Goal: Task Accomplishment & Management: Use online tool/utility

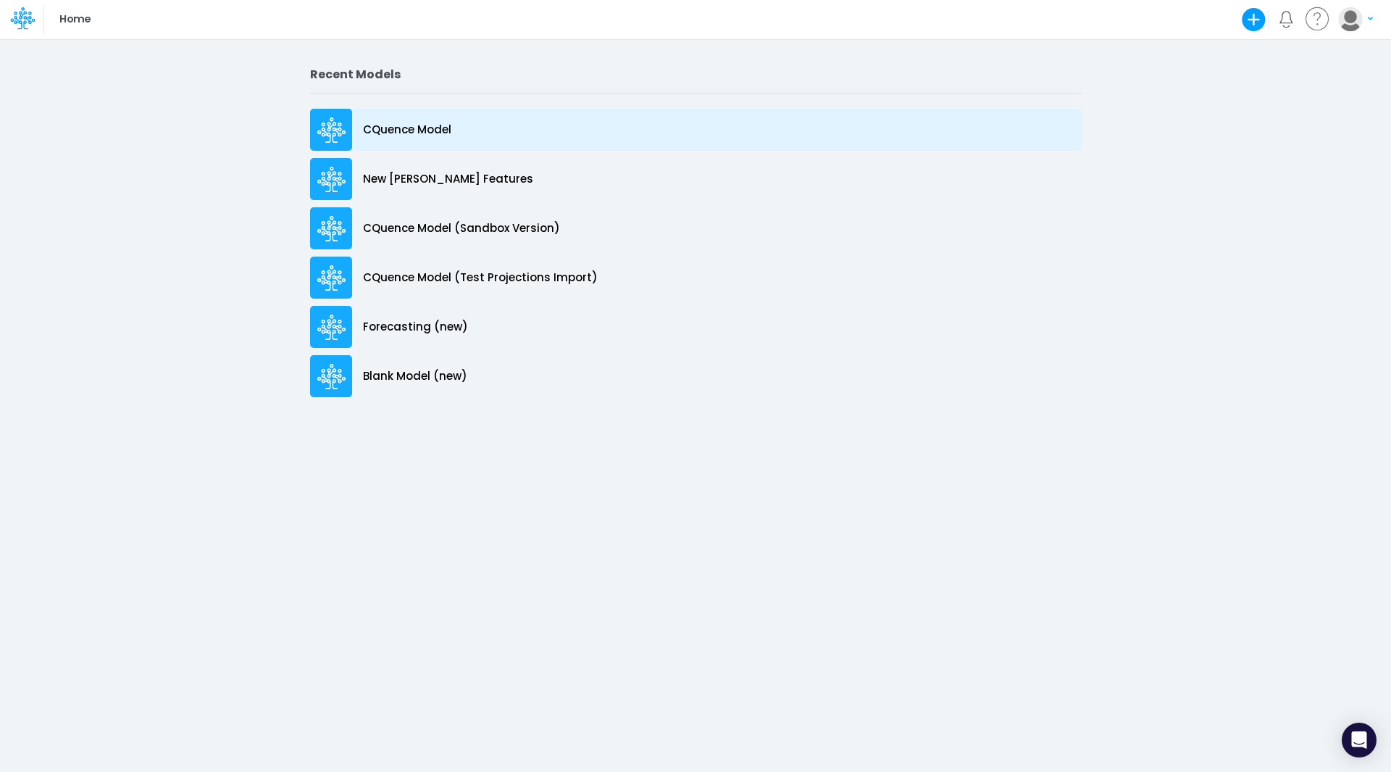
click at [388, 129] on p "CQuence Model" at bounding box center [407, 130] width 88 height 17
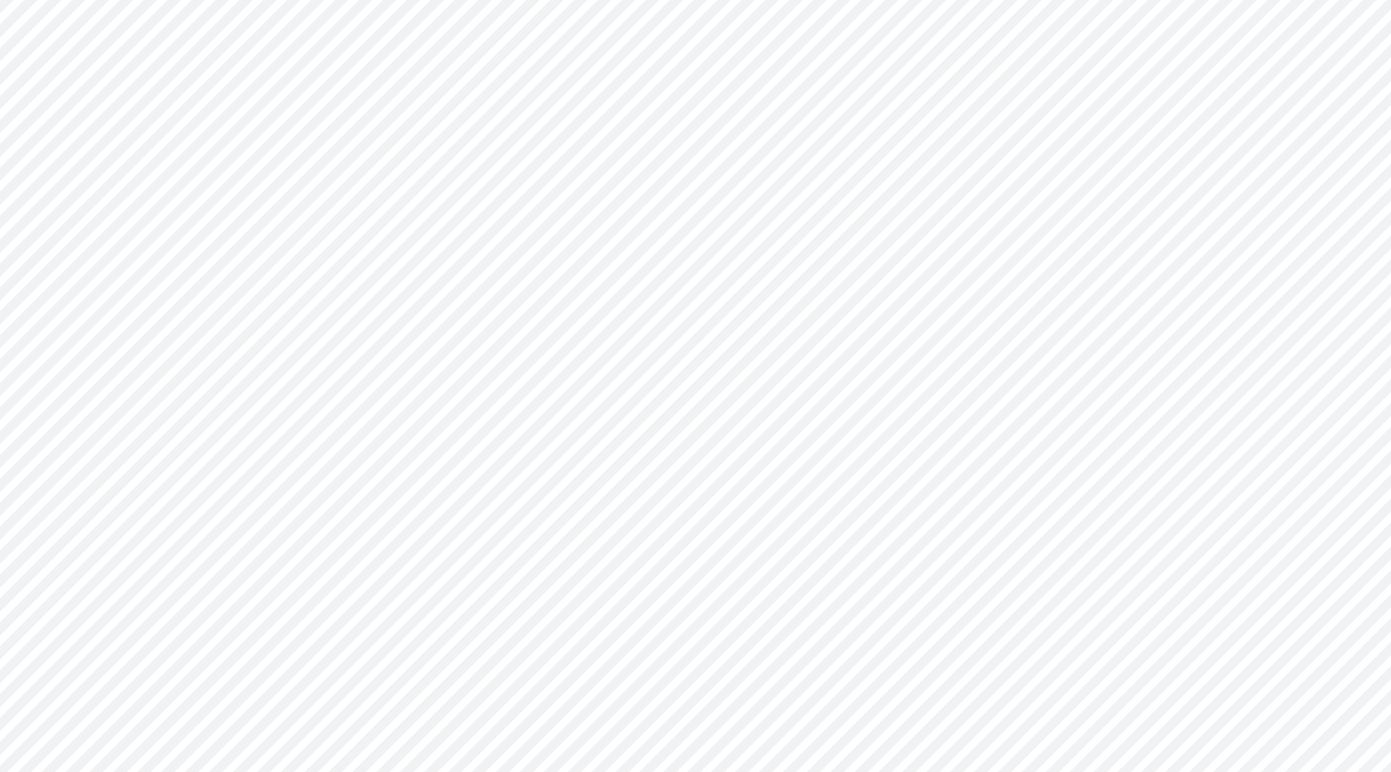
type input "Consolidated All by Month"
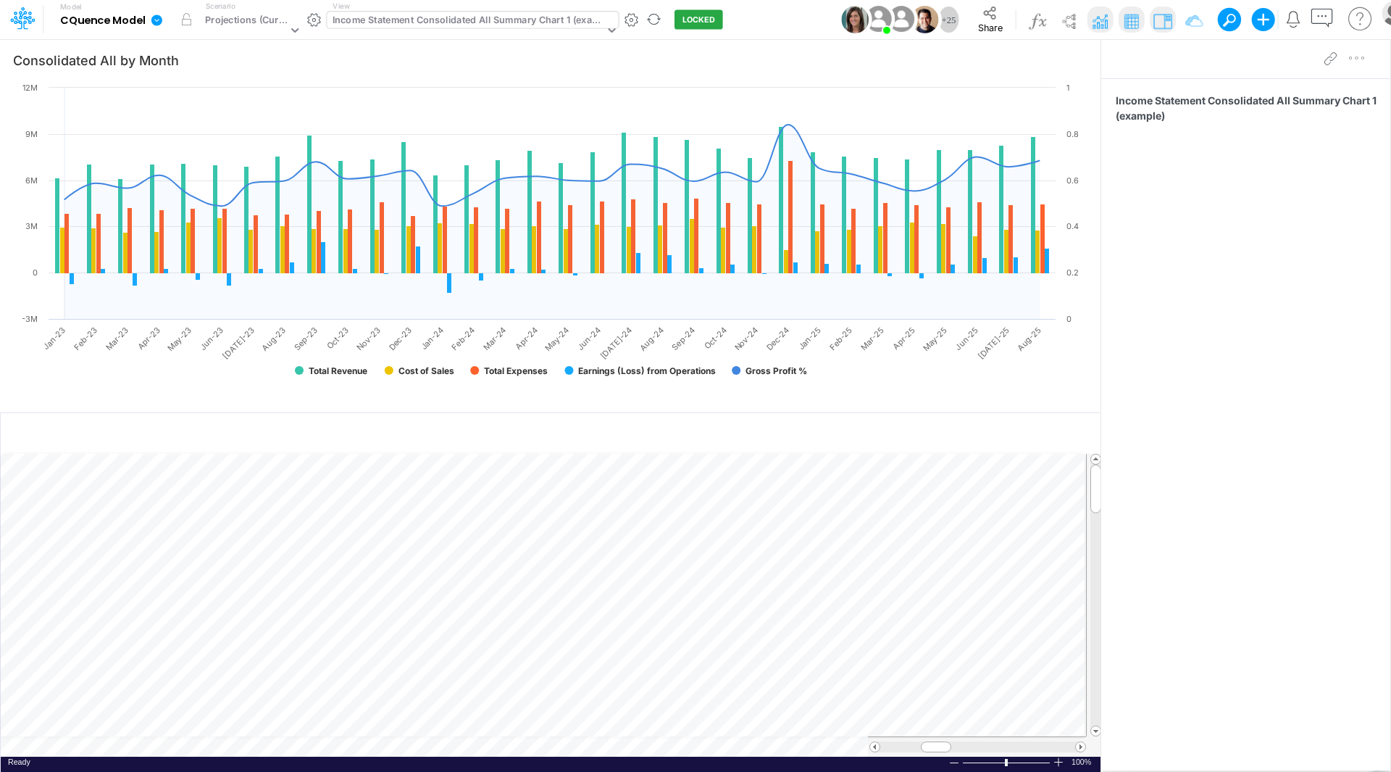
click at [436, 24] on div "Income Statement Consolidated All Summary Chart 1 (example)" at bounding box center [469, 21] width 272 height 17
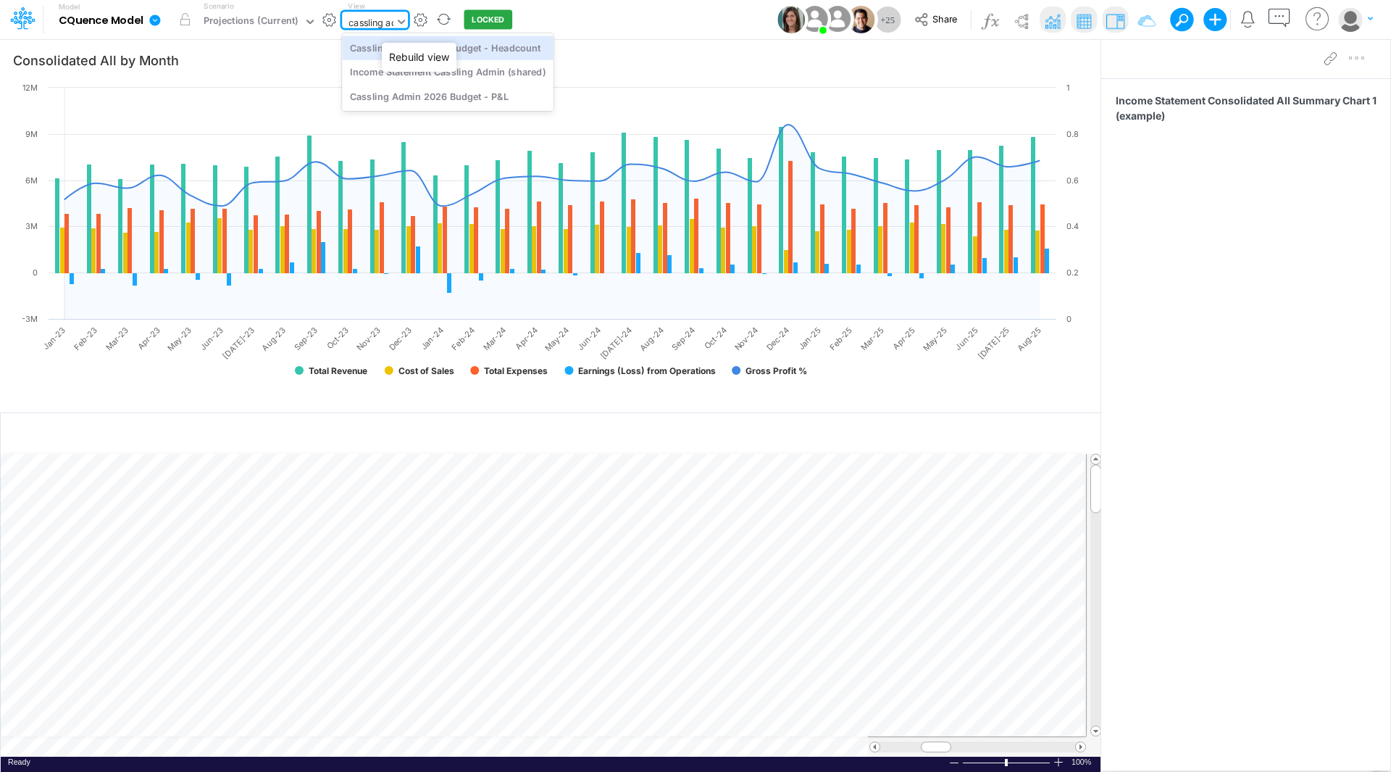
type input "cassling adm"
click at [460, 48] on div "Cassling Admin 2026 Budget - Headcount" at bounding box center [448, 47] width 212 height 24
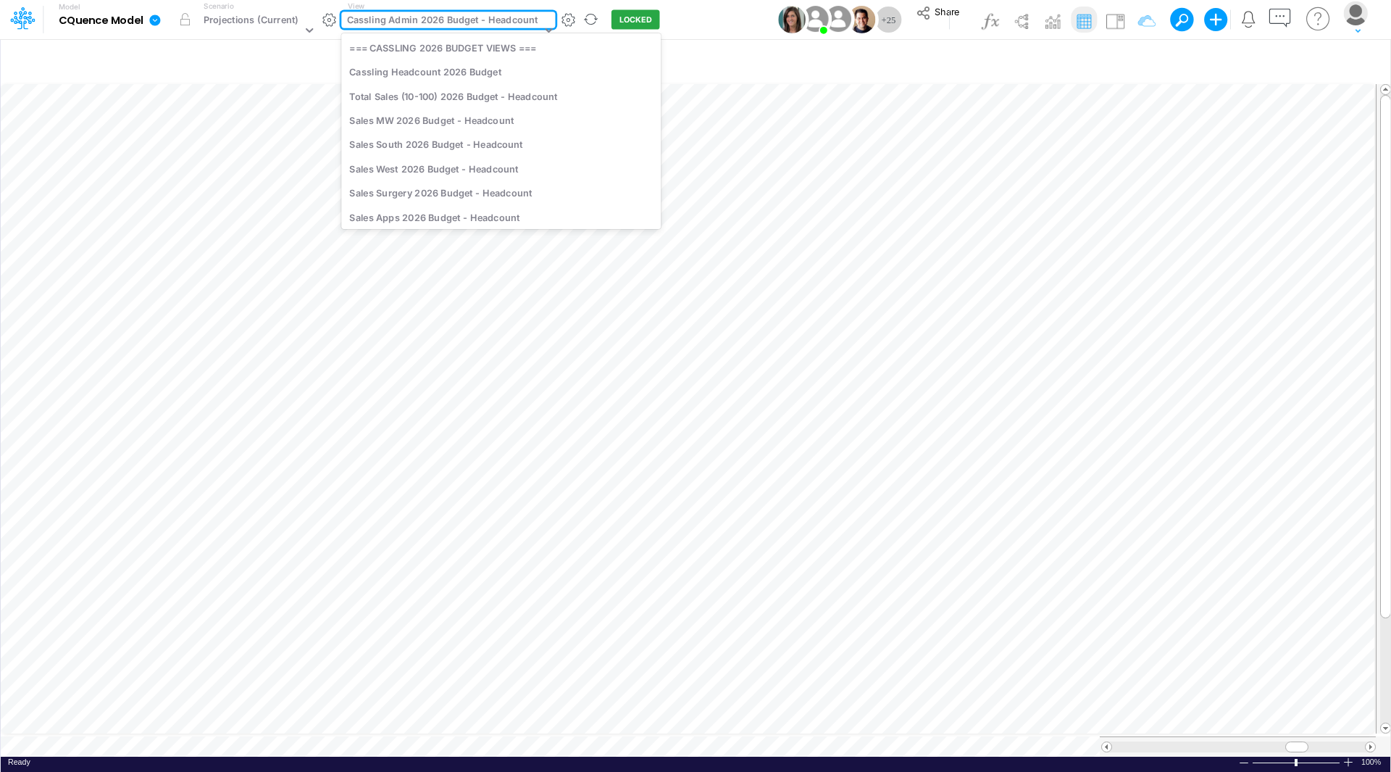
click at [411, 23] on div "Cassling Admin 2026 Budget - Headcount" at bounding box center [442, 21] width 191 height 17
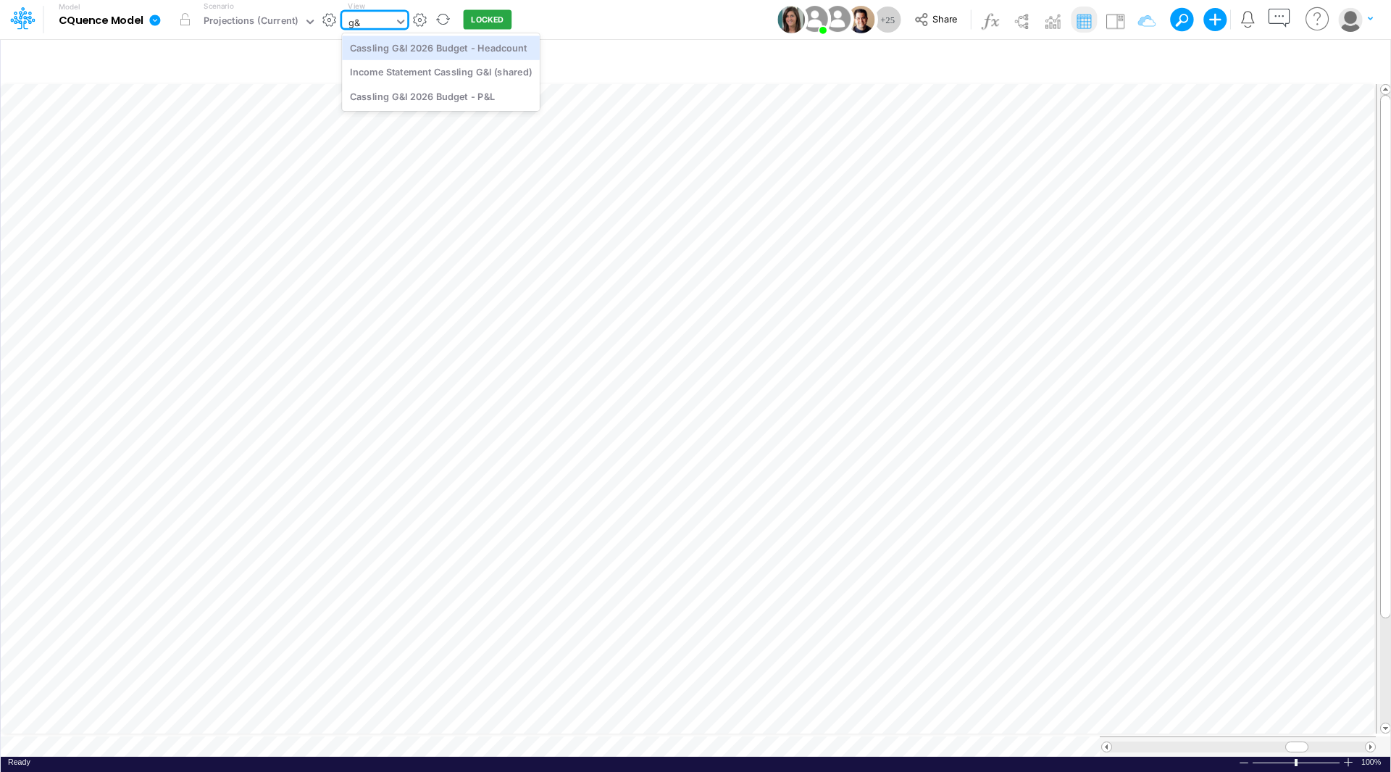
type input "g&I"
click at [438, 45] on div "Cassling G&I 2026 Budget - Headcount" at bounding box center [441, 47] width 198 height 24
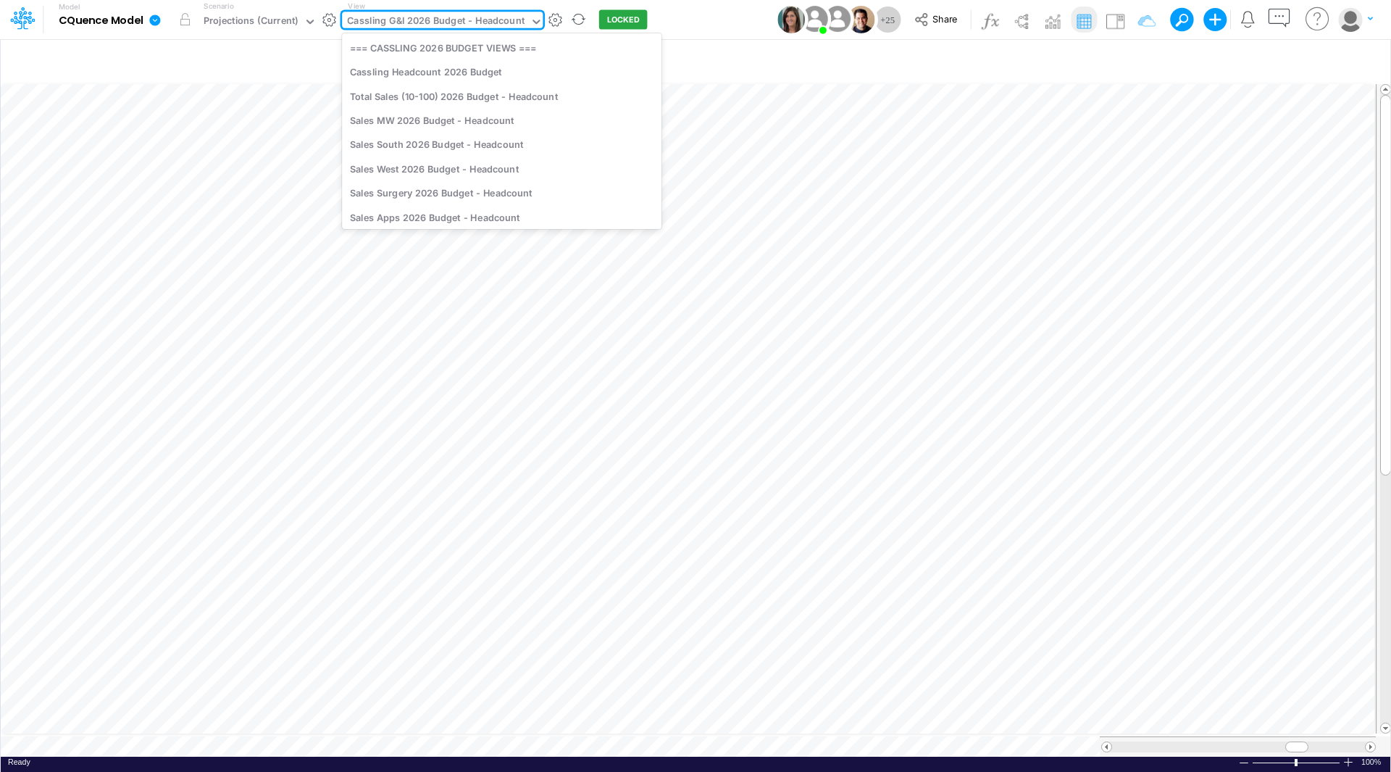
click at [422, 22] on div "Cassling G&I 2026 Budget - Headcount" at bounding box center [435, 22] width 177 height 17
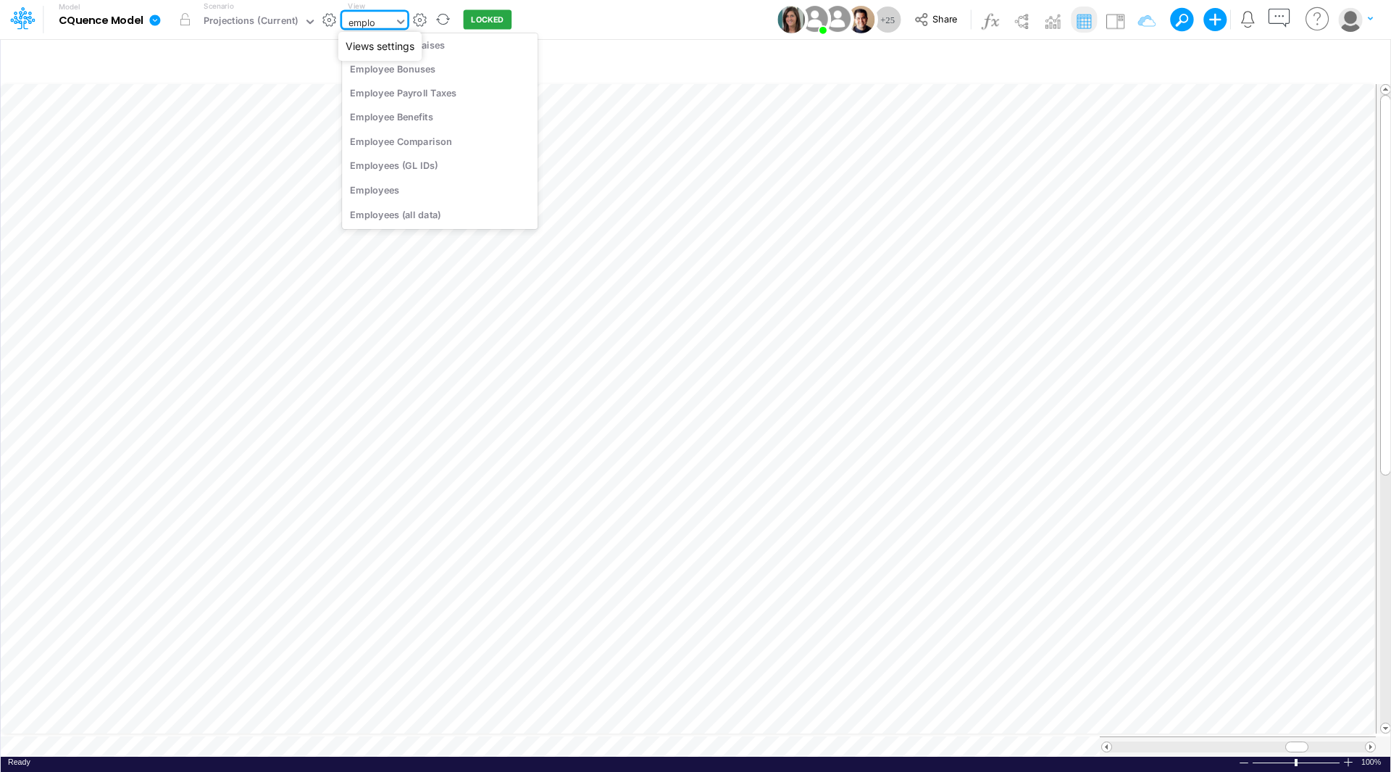
scroll to position [30, 0]
type input "employee"
click at [390, 214] on div "Employees" at bounding box center [440, 217] width 196 height 24
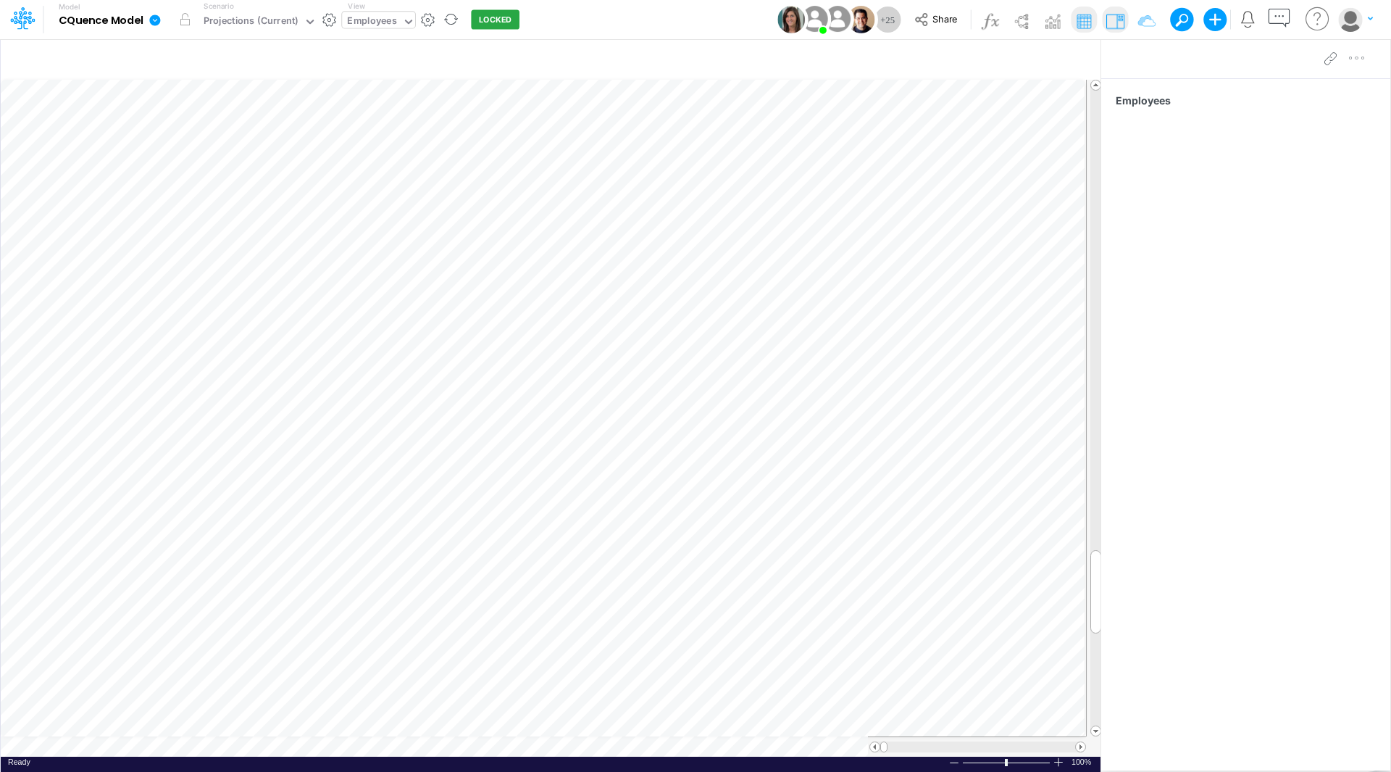
scroll to position [7, 1]
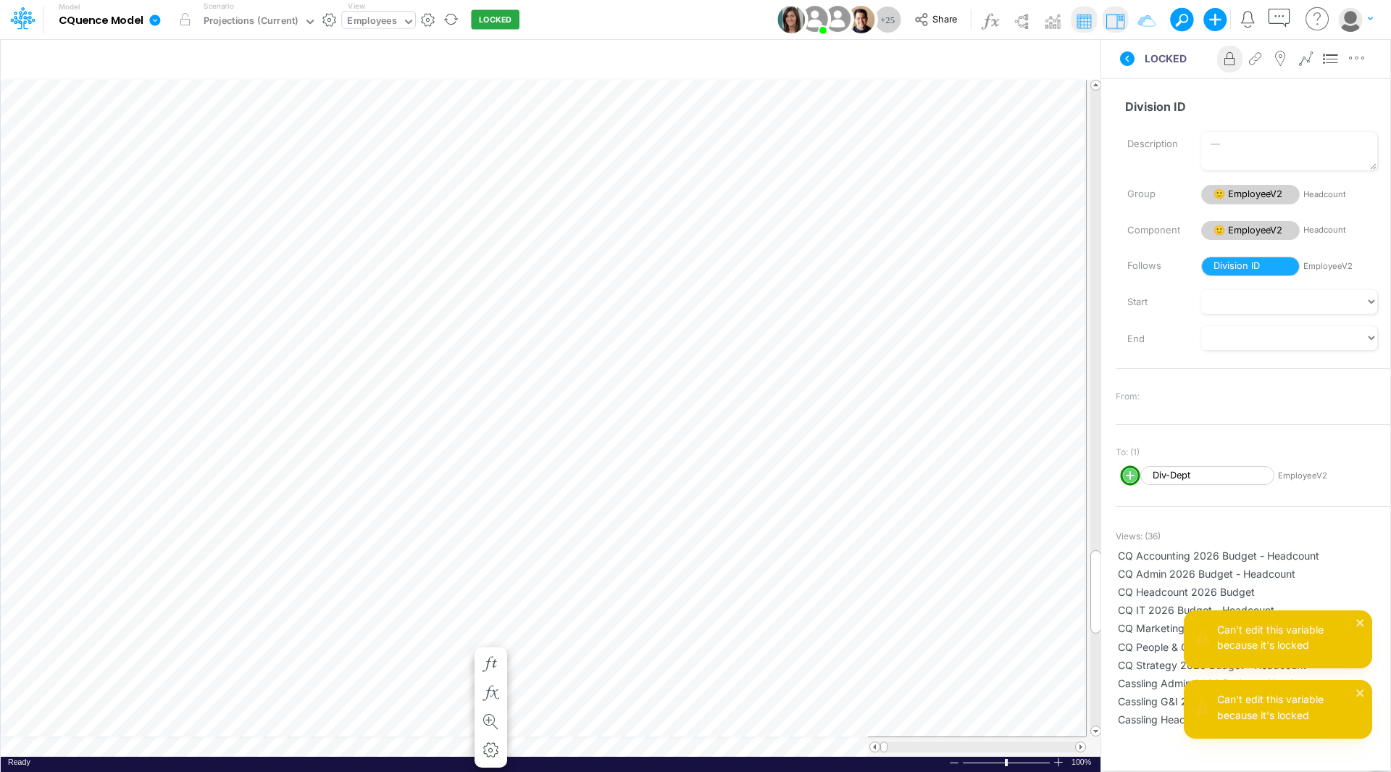
click at [1228, 61] on icon at bounding box center [1230, 58] width 22 height 15
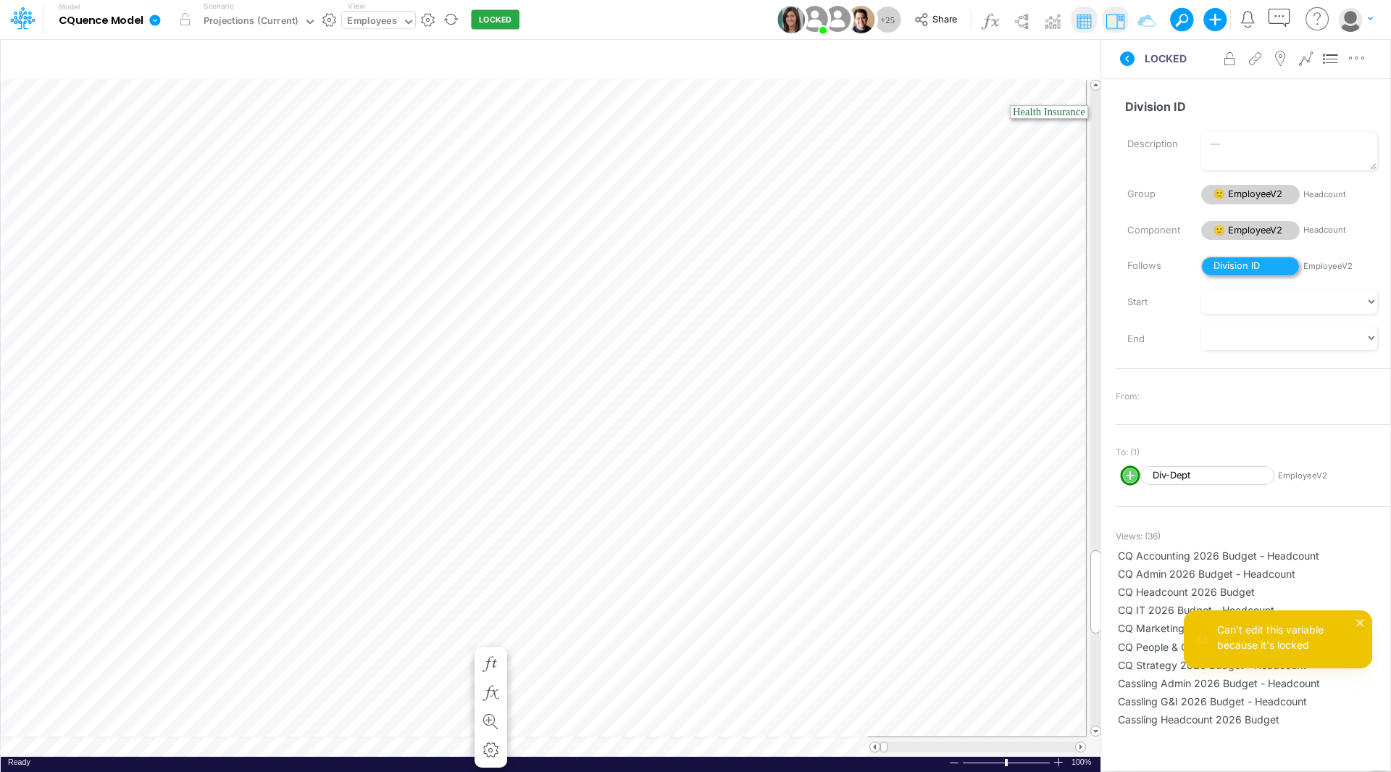
click at [1242, 263] on span "Division ID" at bounding box center [1250, 266] width 99 height 20
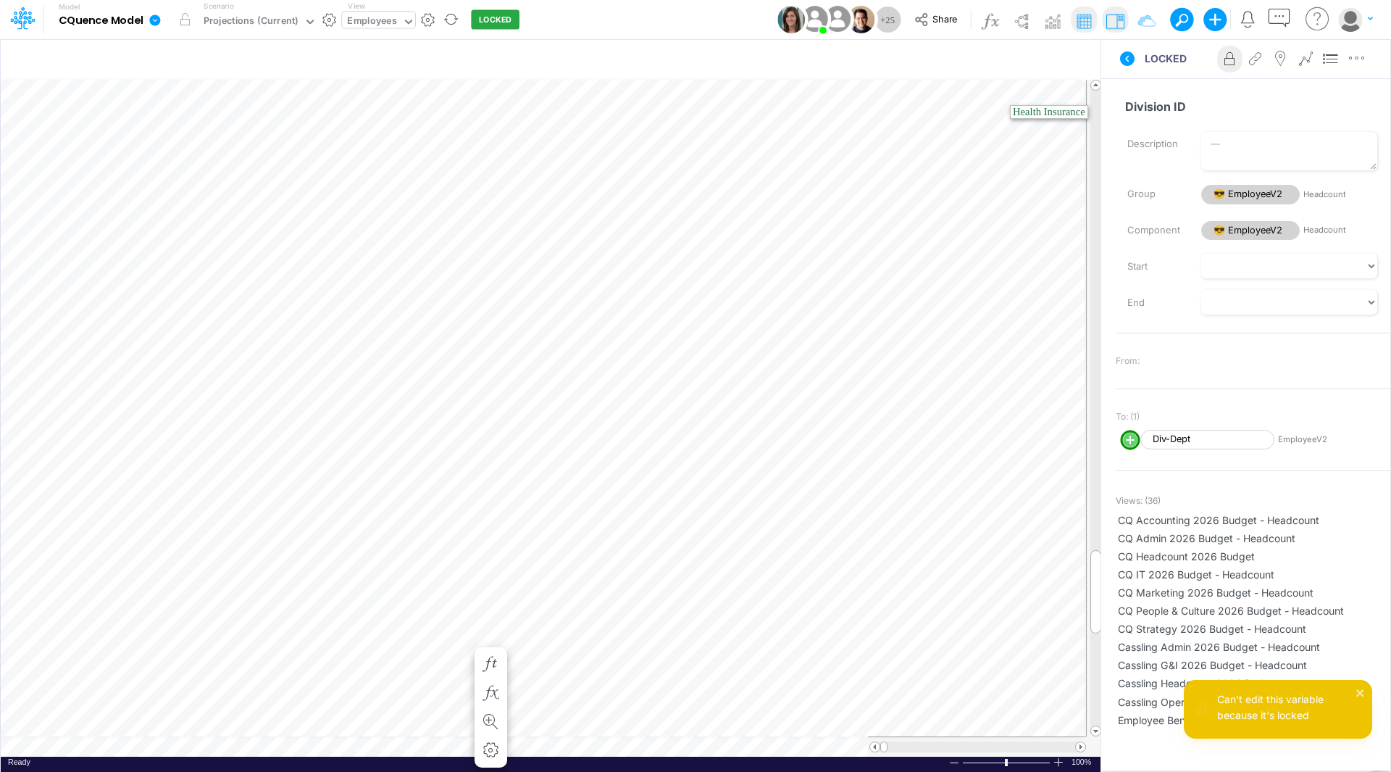
click at [1230, 57] on icon at bounding box center [1230, 58] width 22 height 15
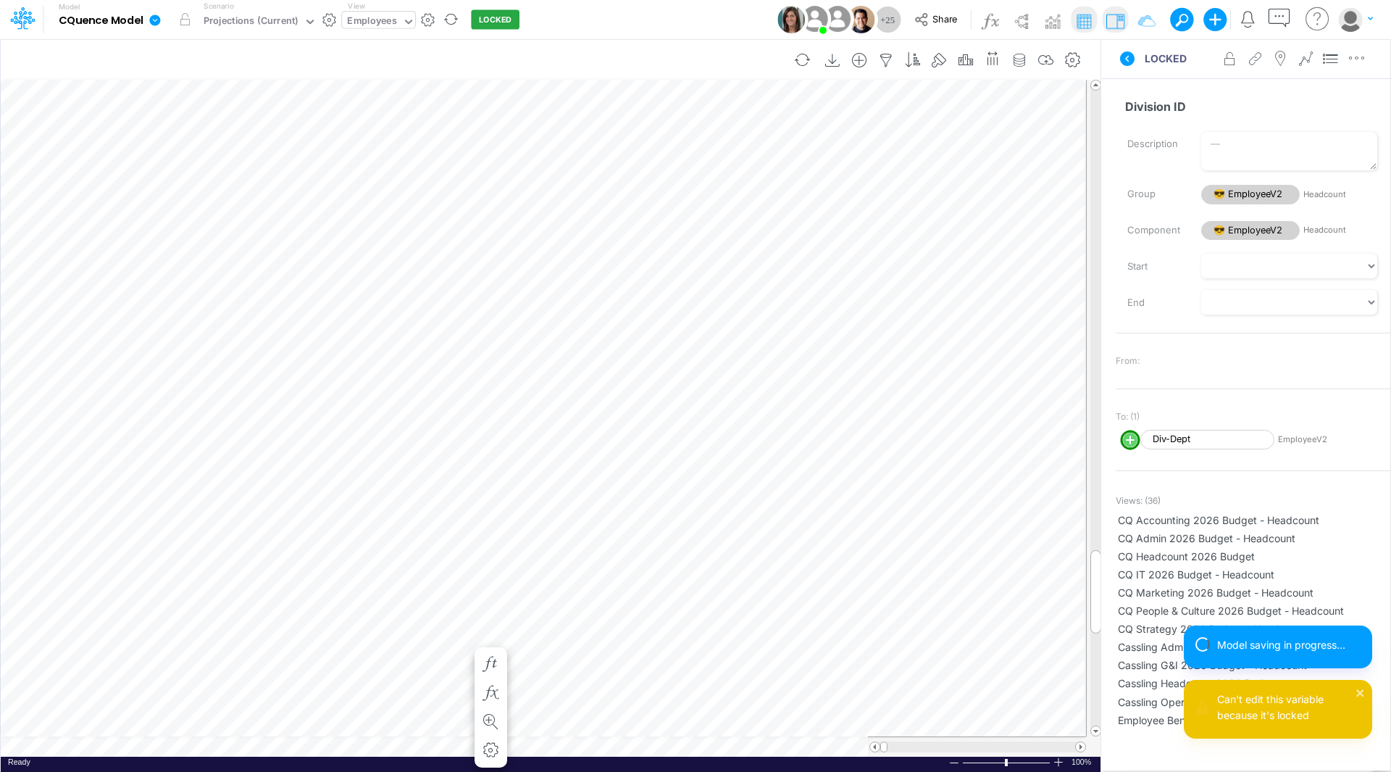
click at [463, 637] on div "Paste Cut Copy AutoFill 10 10 20 30 40 50" at bounding box center [551, 418] width 1100 height 677
click at [455, 661] on span "20" at bounding box center [447, 667] width 25 height 12
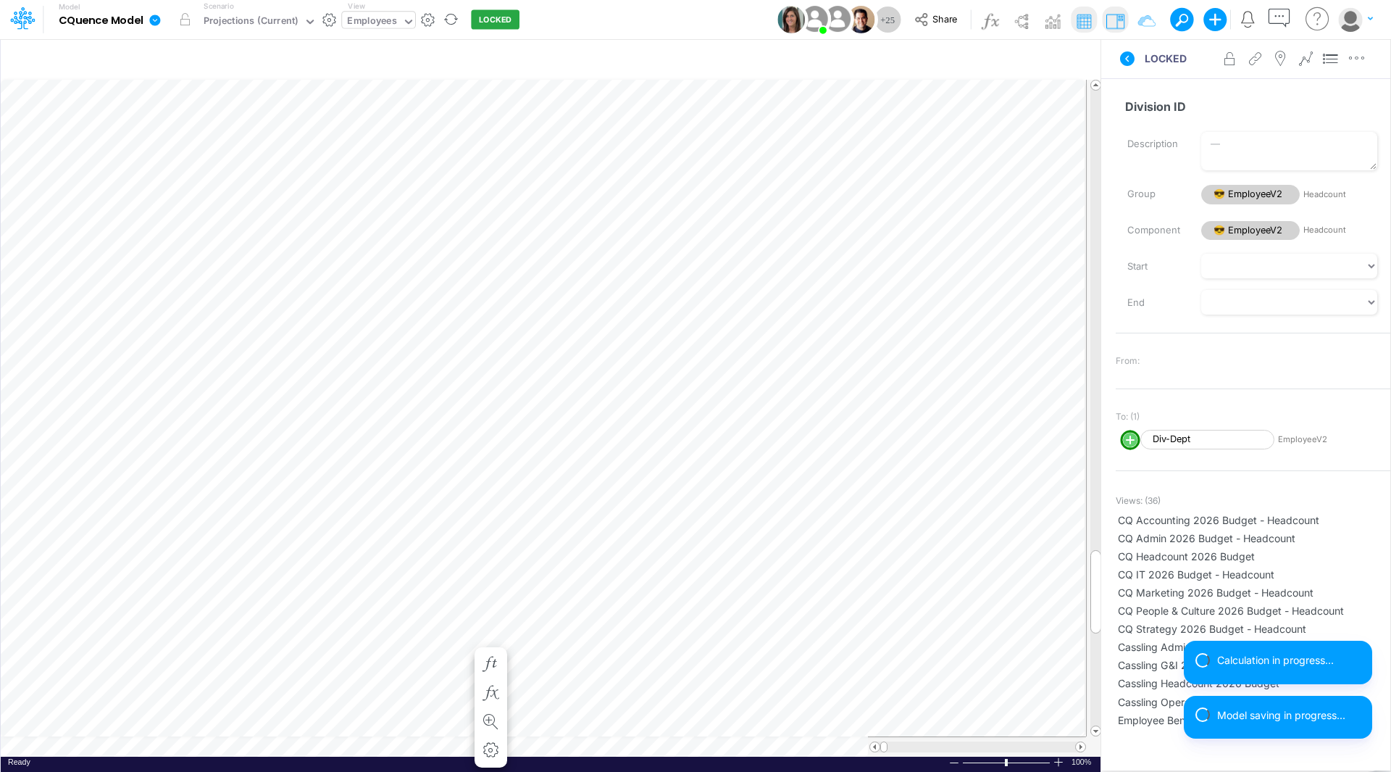
scroll to position [7, 1]
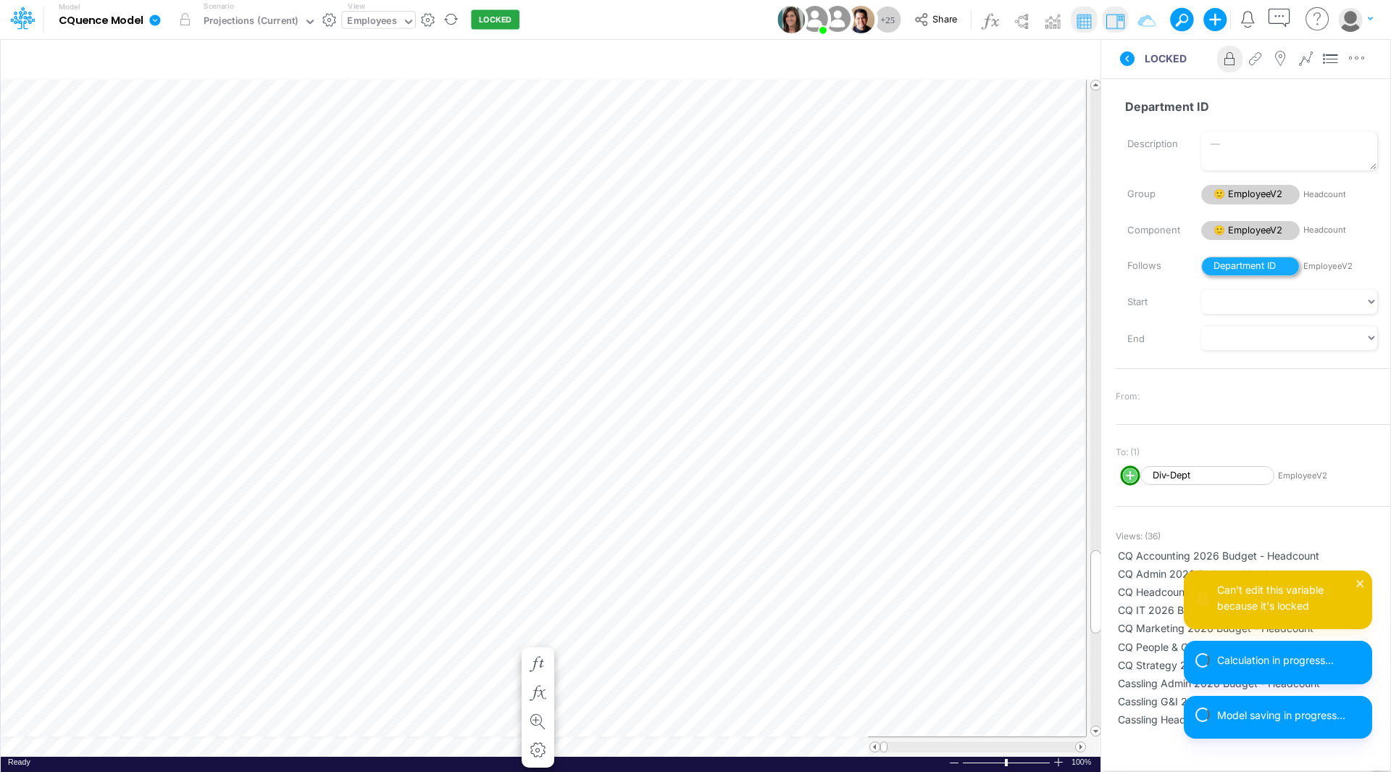
click at [1231, 261] on span "Department ID" at bounding box center [1250, 266] width 99 height 20
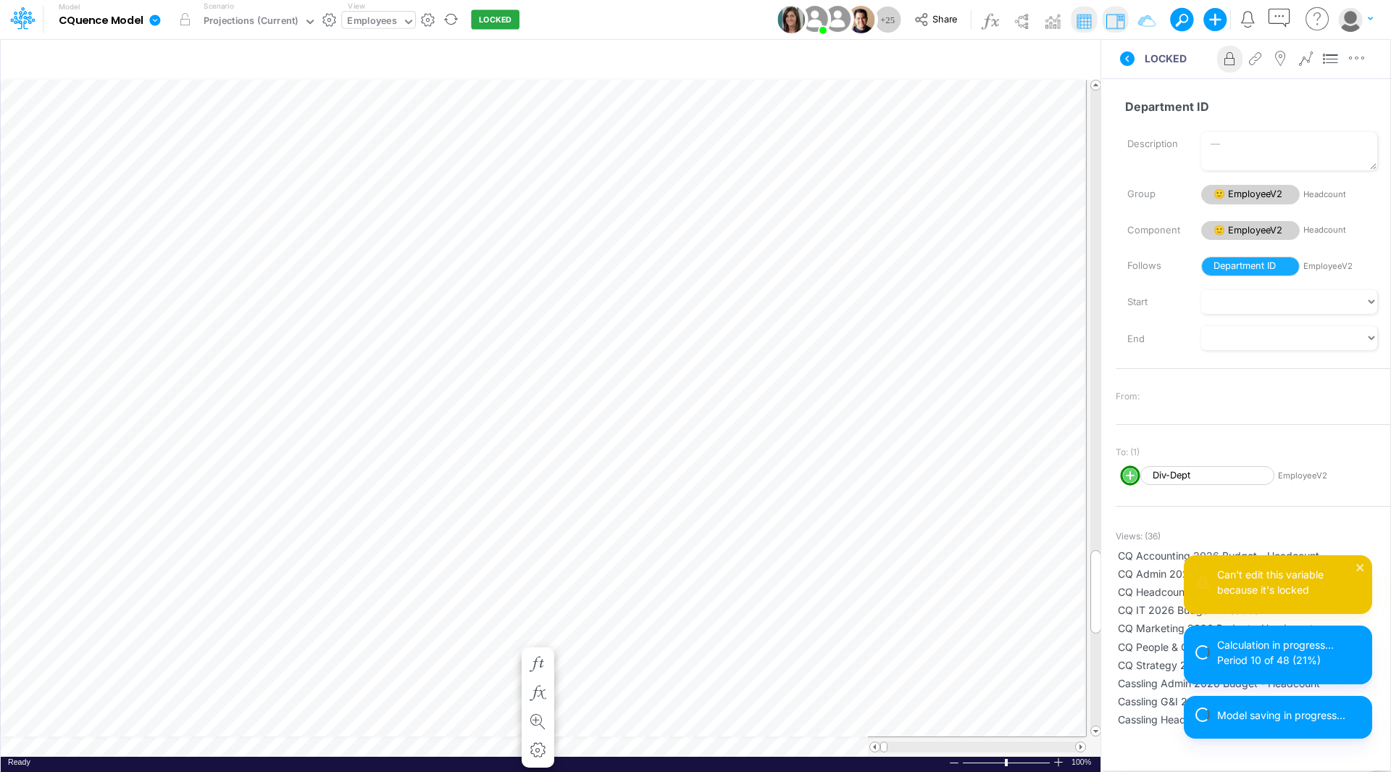
click at [1230, 59] on icon at bounding box center [1230, 58] width 22 height 15
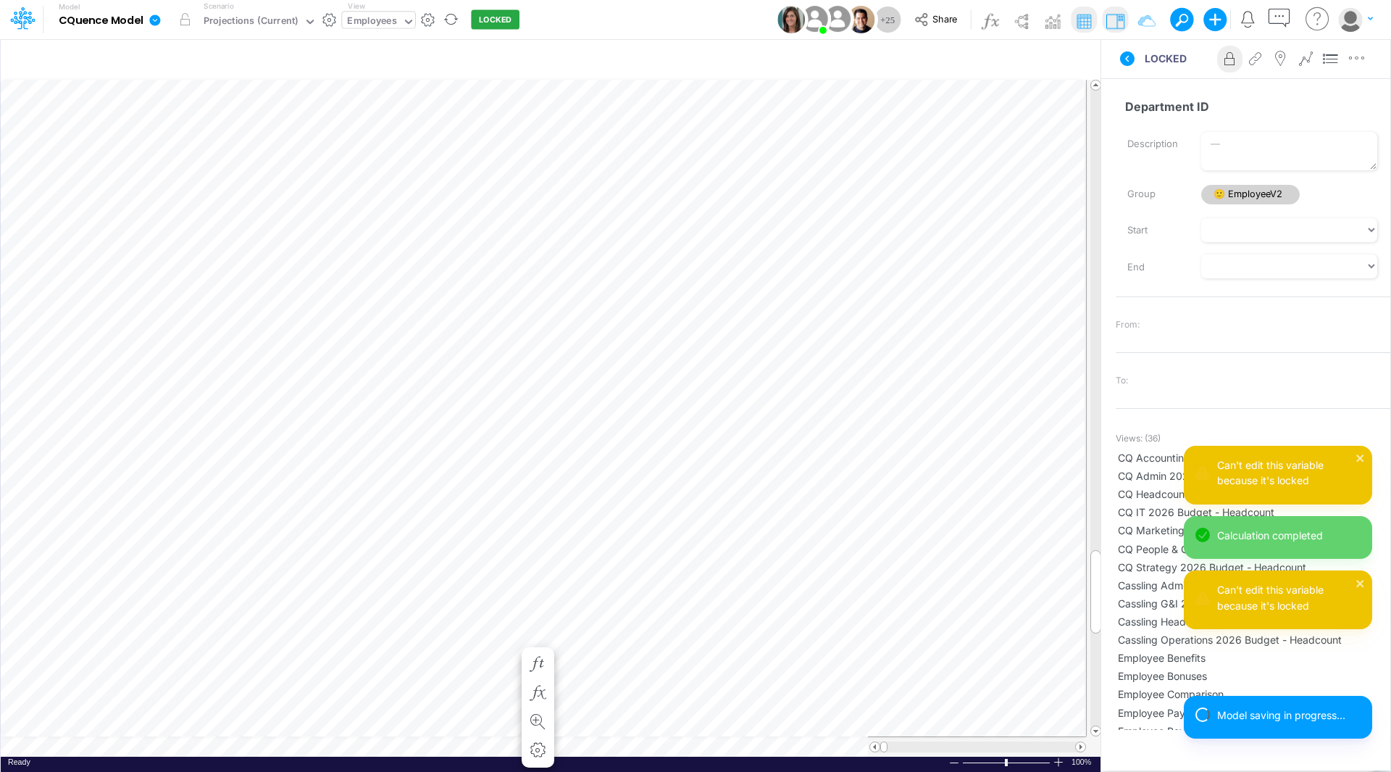
click at [1232, 59] on icon at bounding box center [1230, 58] width 22 height 15
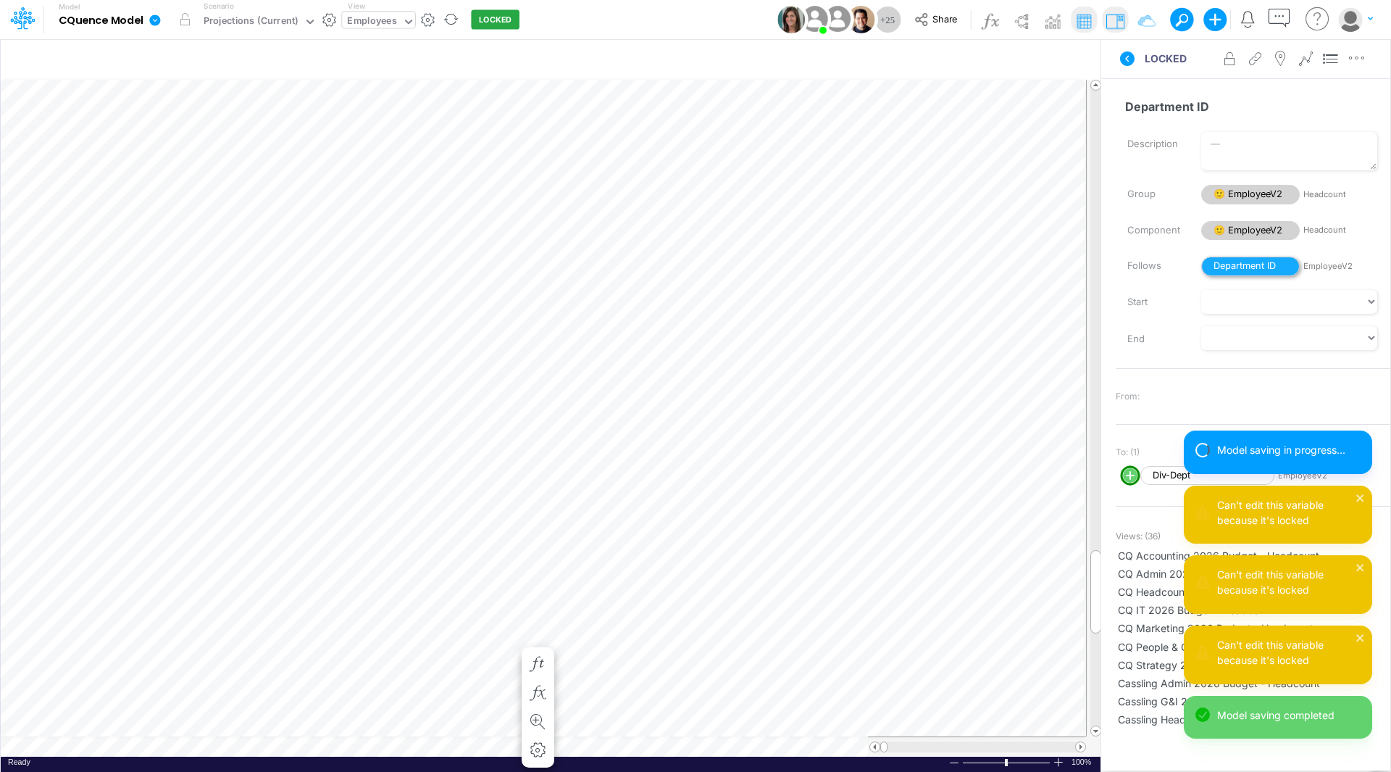
click at [1230, 268] on span "Department ID" at bounding box center [1250, 266] width 99 height 20
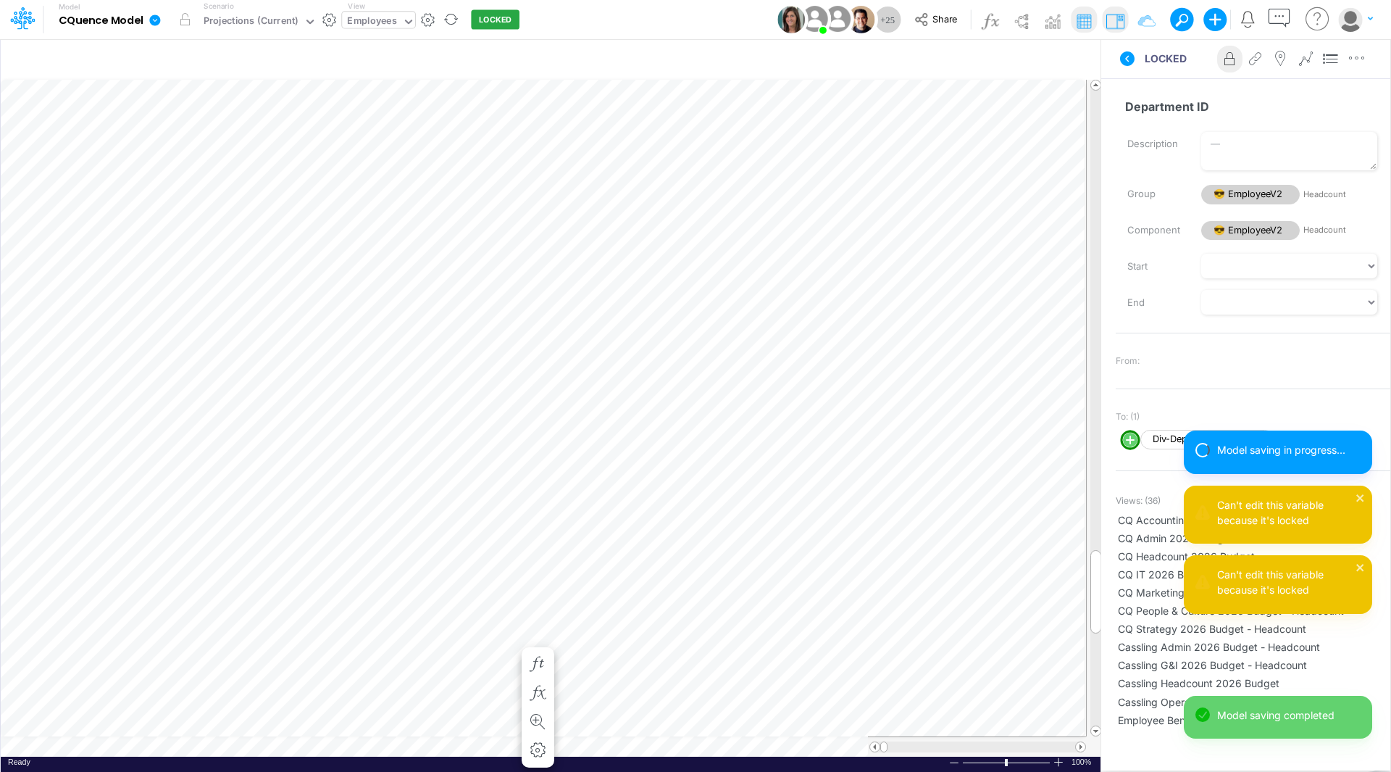
click at [1227, 59] on icon at bounding box center [1230, 58] width 22 height 15
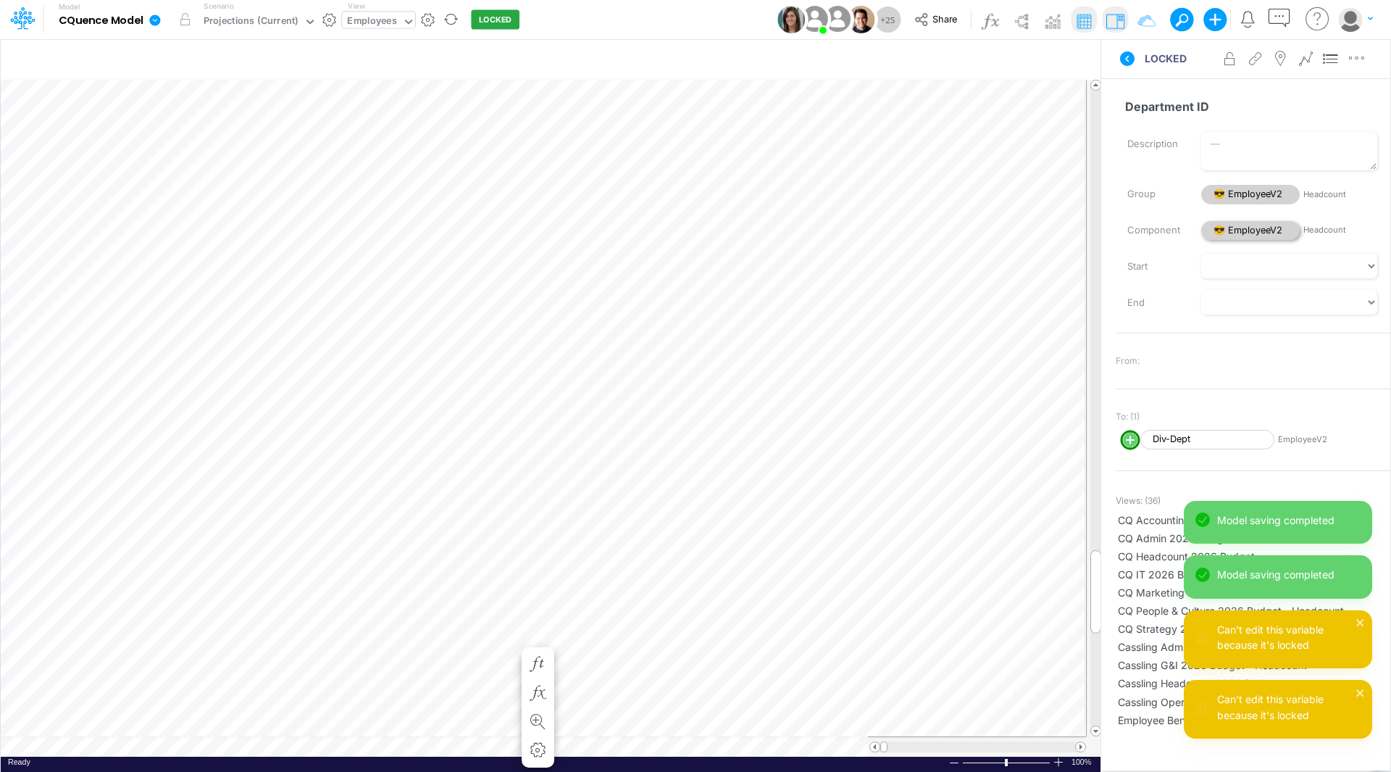
click at [1242, 229] on span "😎 EmployeeV2" at bounding box center [1250, 231] width 99 height 20
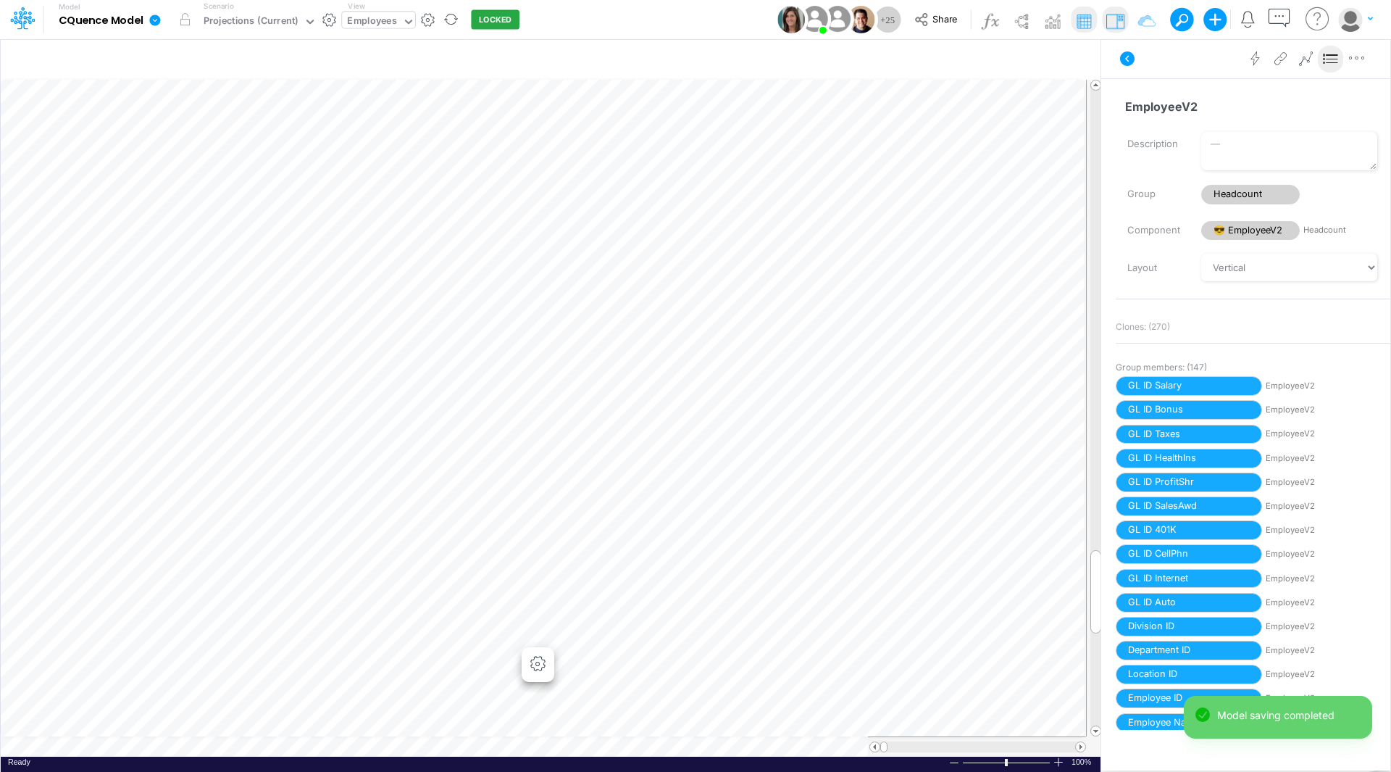
click at [511, 637] on div "Paste Cut Copy AutoFill 100 000 100 200 300 400 420 430 500 600 700" at bounding box center [551, 418] width 1100 height 677
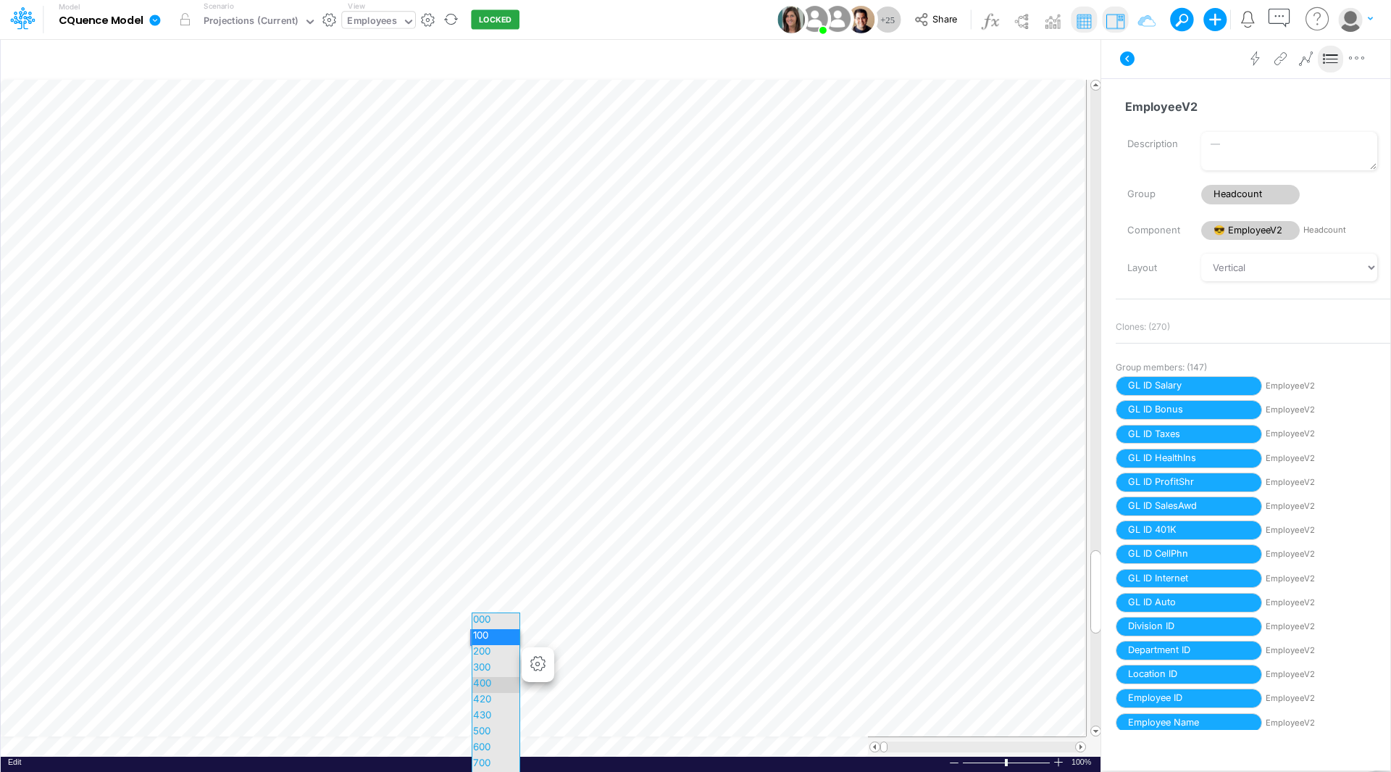
click at [490, 680] on span "400" at bounding box center [488, 683] width 32 height 12
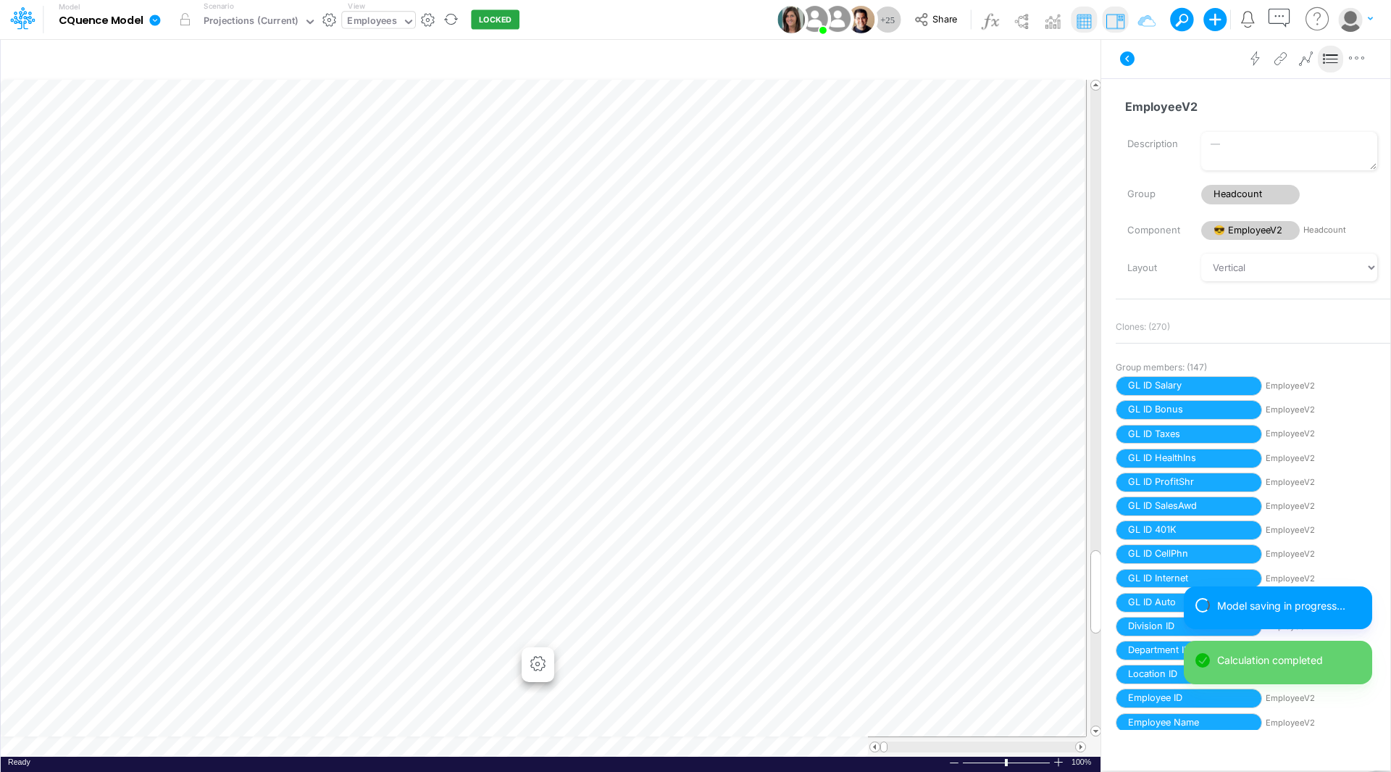
scroll to position [7, 1]
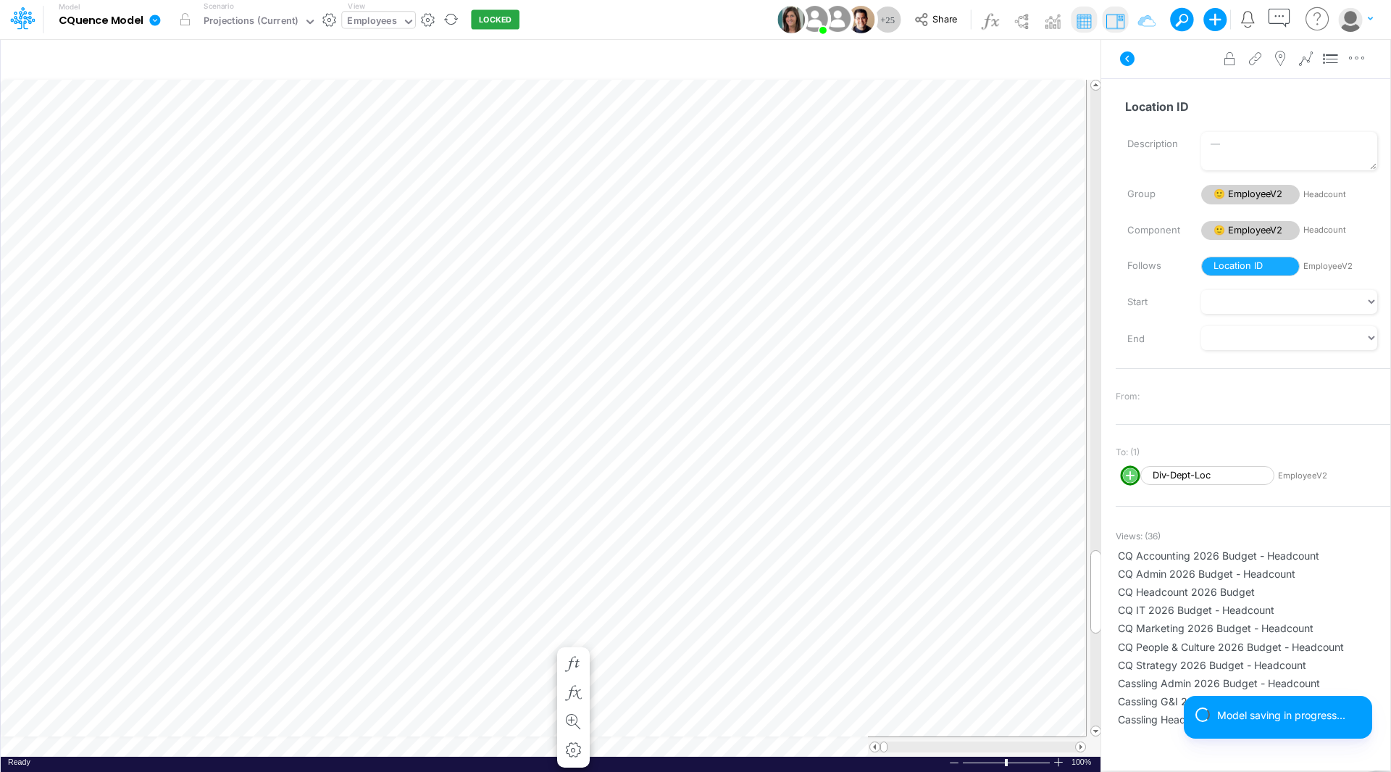
click at [545, 638] on div "Paste Cut Copy AutoFill 510 000 100 200 300 400 500 510 520 530 540 600 601 602…" at bounding box center [551, 418] width 1100 height 677
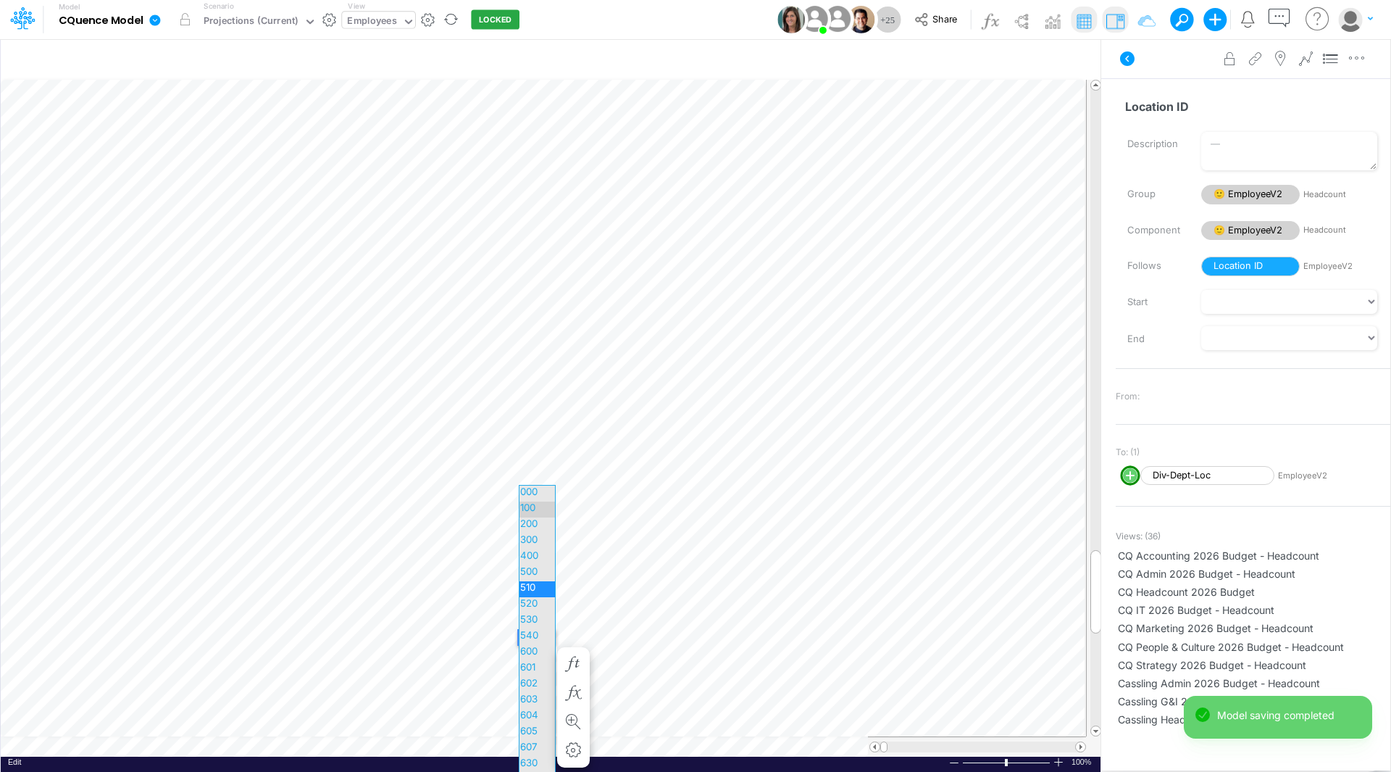
click at [539, 509] on span "100" at bounding box center [533, 507] width 29 height 12
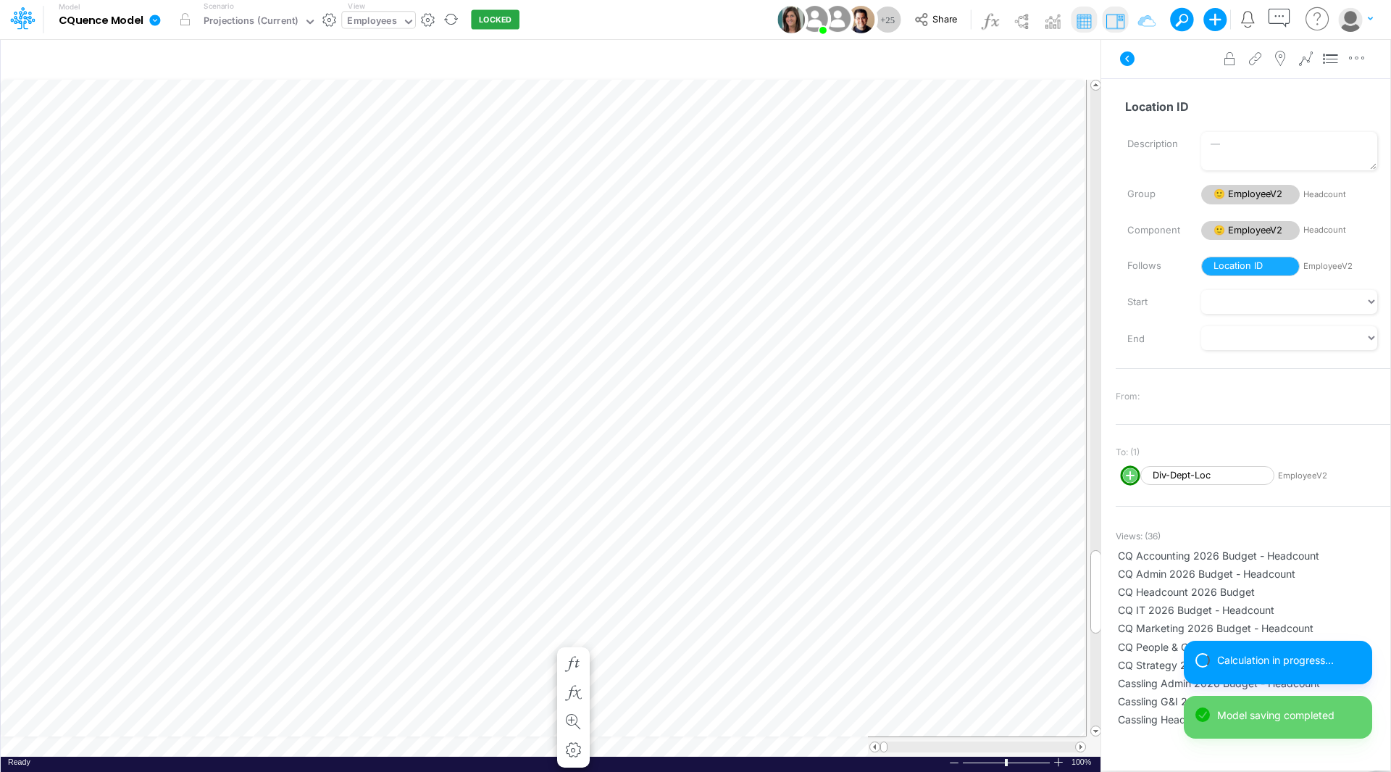
scroll to position [7, 1]
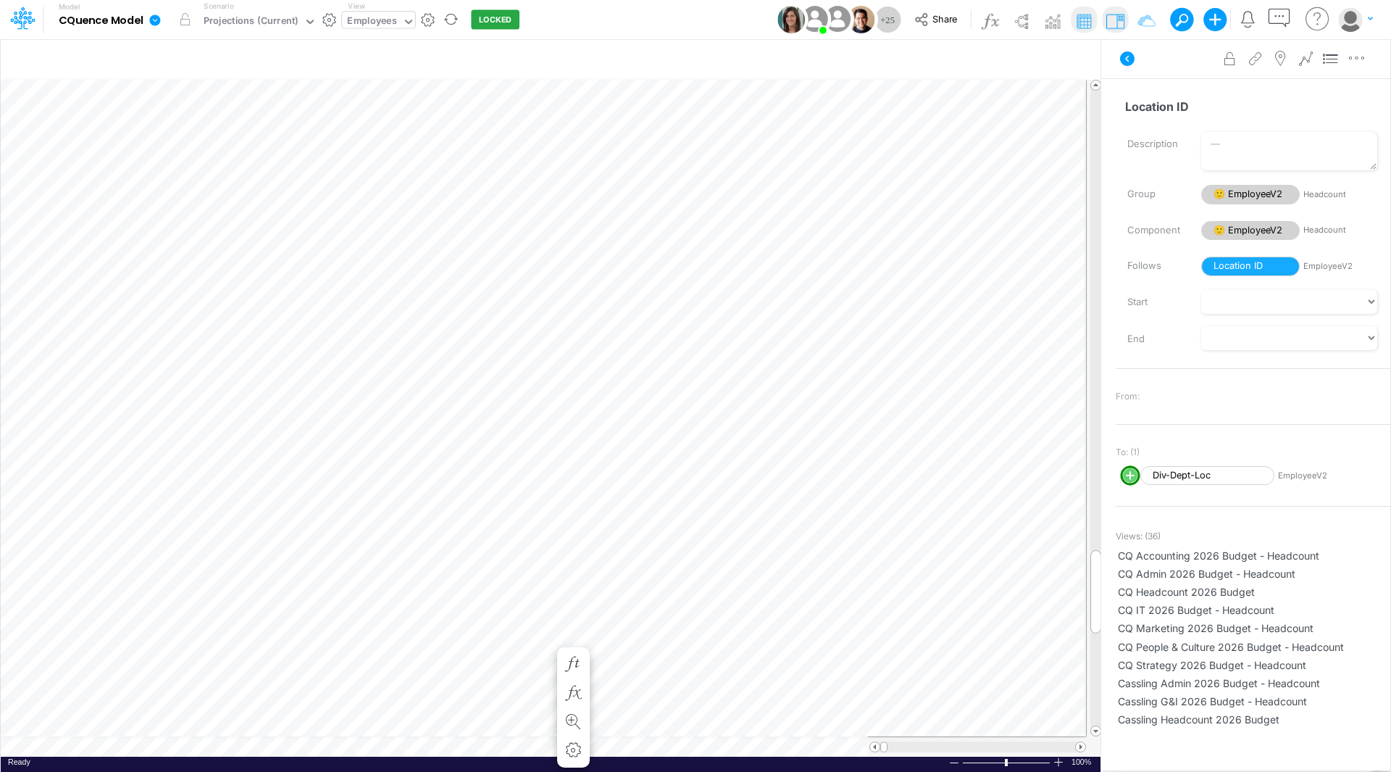
click at [383, 22] on div "Employees" at bounding box center [371, 22] width 49 height 17
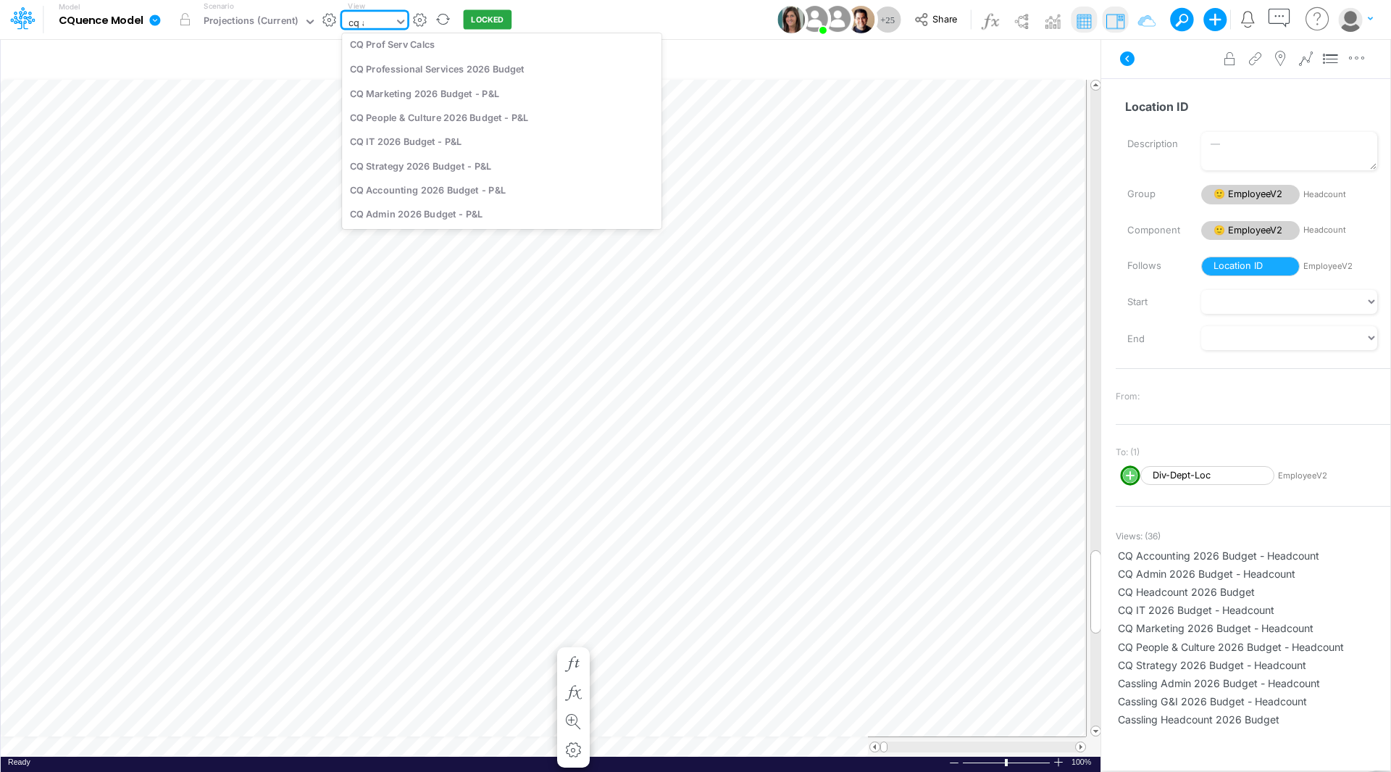
scroll to position [0, 0]
type input "cq ad"
click at [397, 47] on div "CQ Admin 2026 Budget - Headcount" at bounding box center [440, 47] width 196 height 24
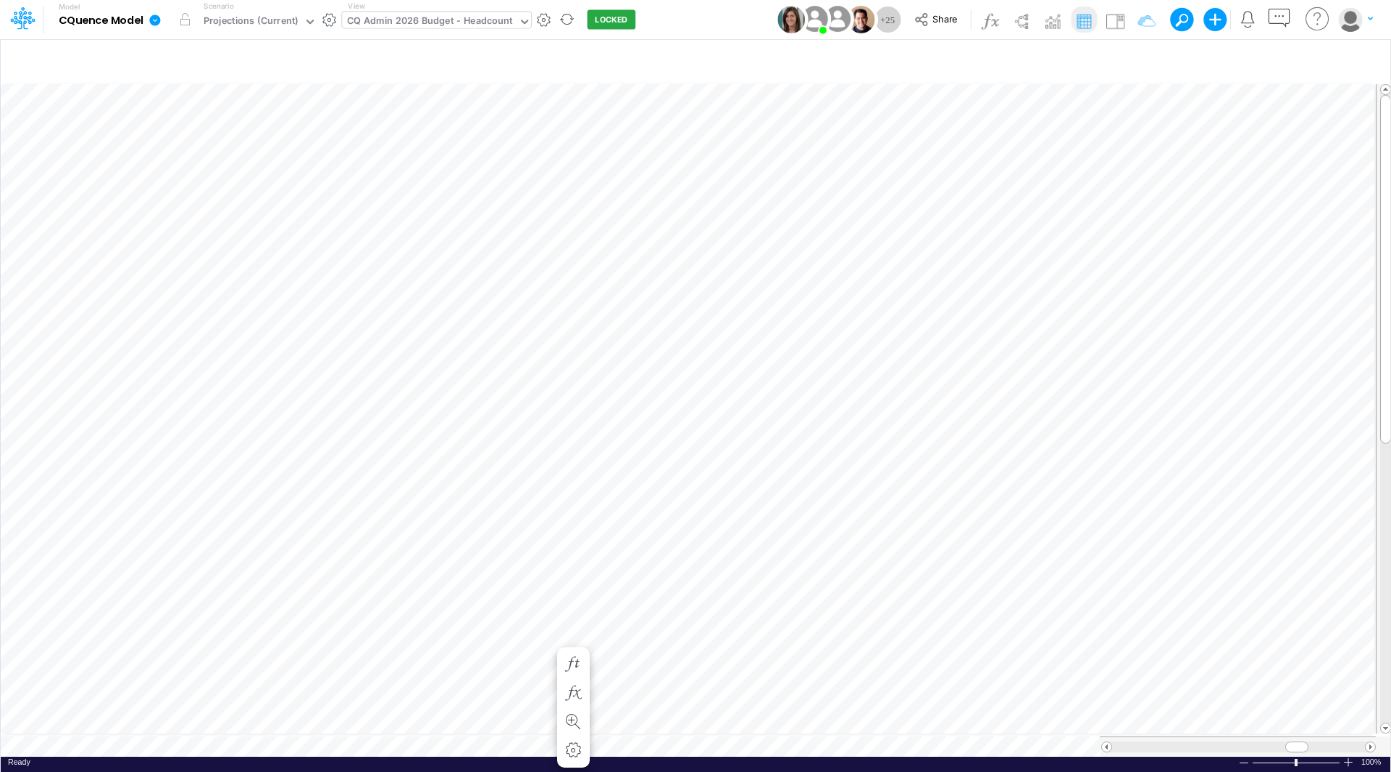
scroll to position [7, 1]
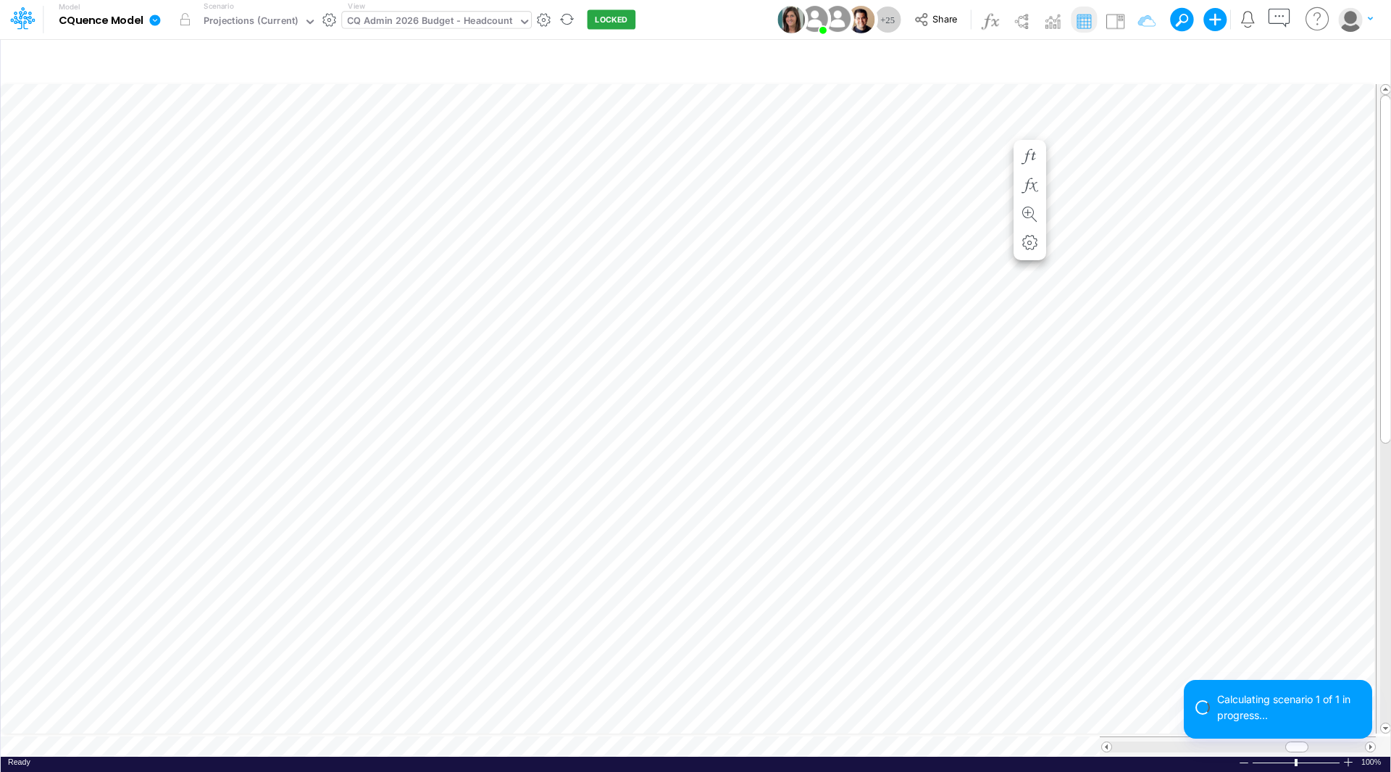
scroll to position [7, 1]
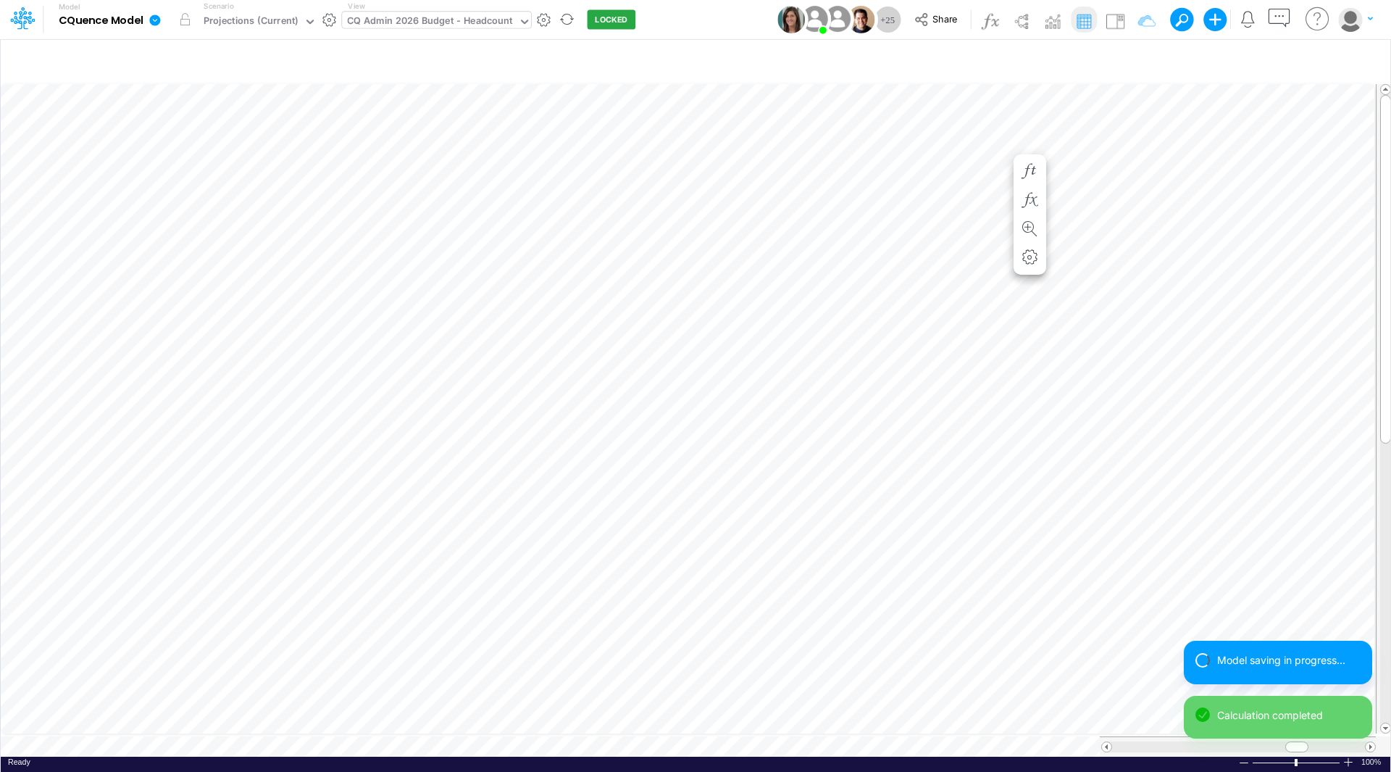
scroll to position [7, 1]
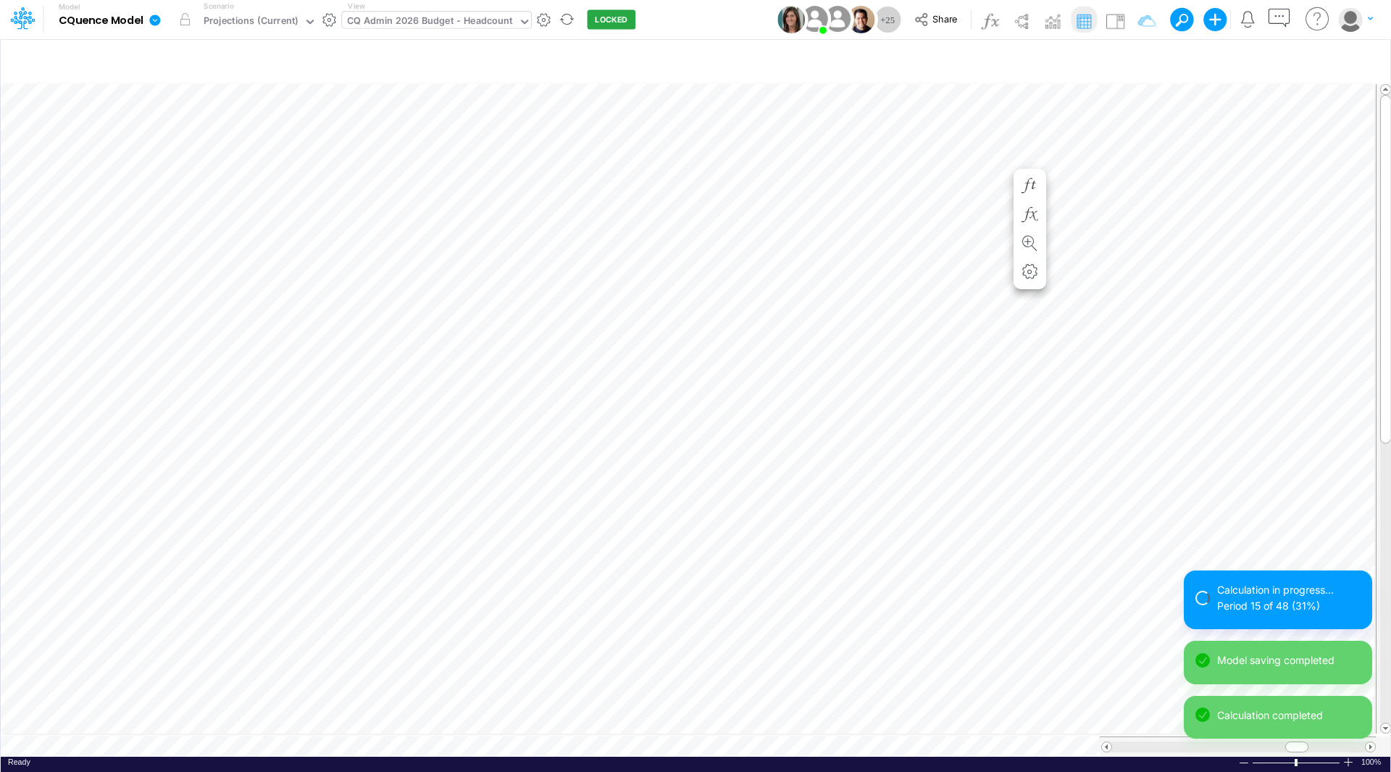
scroll to position [7, 1]
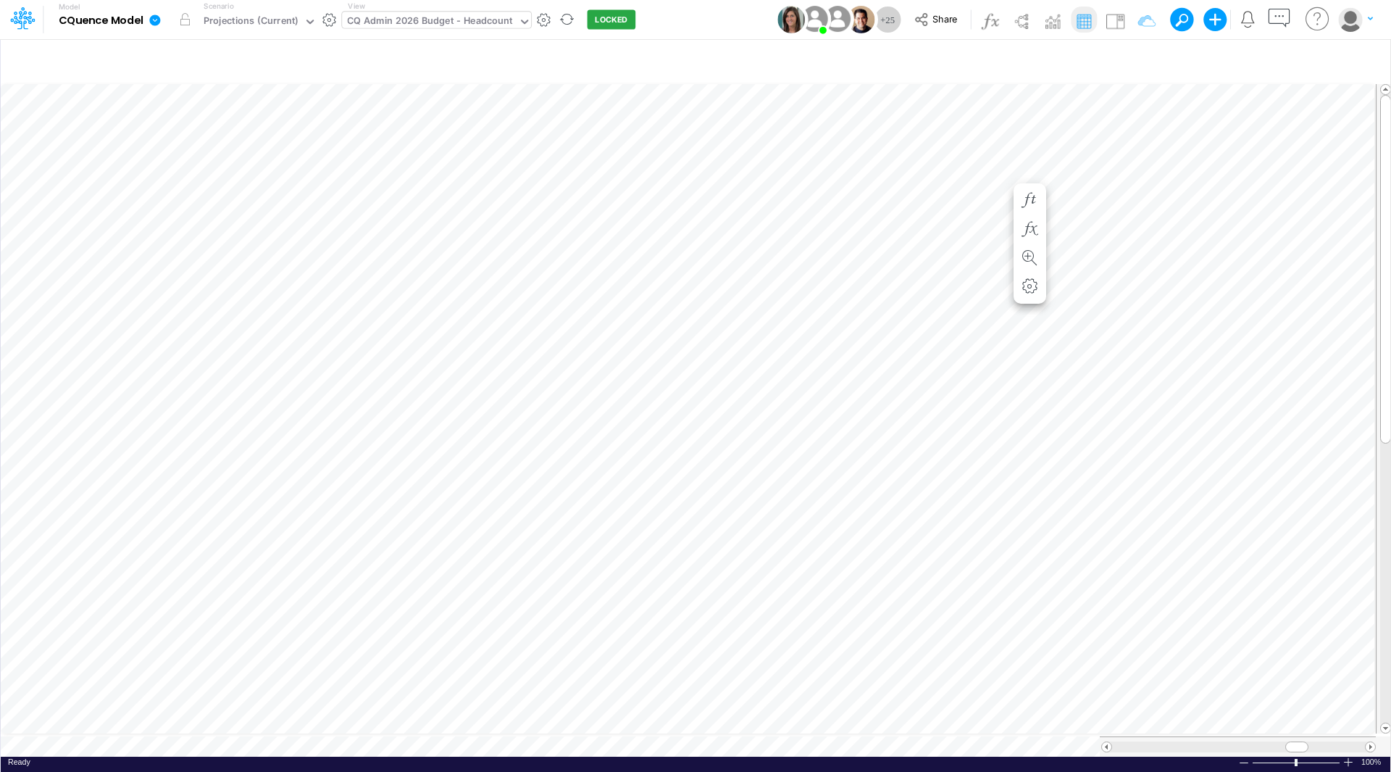
scroll to position [7, 1]
click at [340, 293] on span "Delete selected EmployeeV2" at bounding box center [391, 297] width 133 height 13
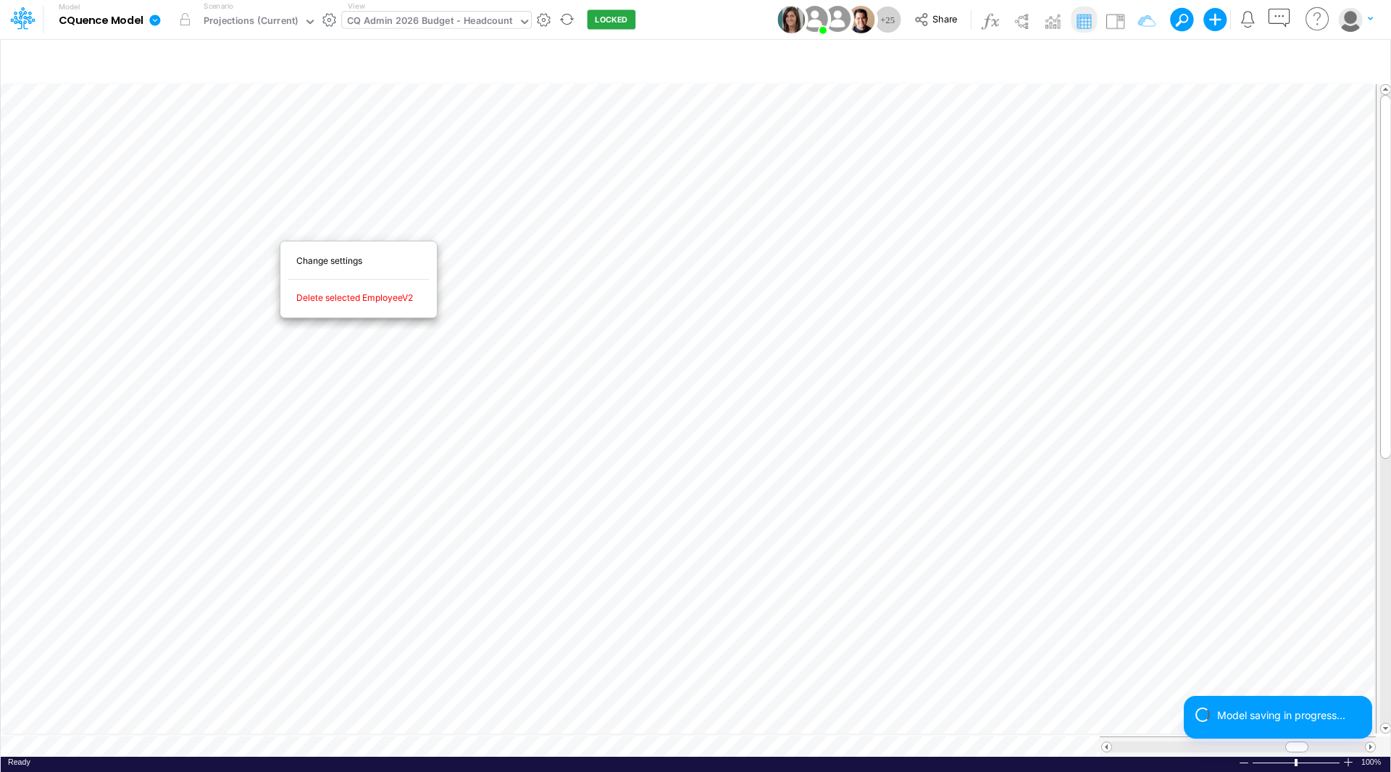
click at [312, 291] on span "Delete selected EmployeeV2" at bounding box center [362, 297] width 133 height 13
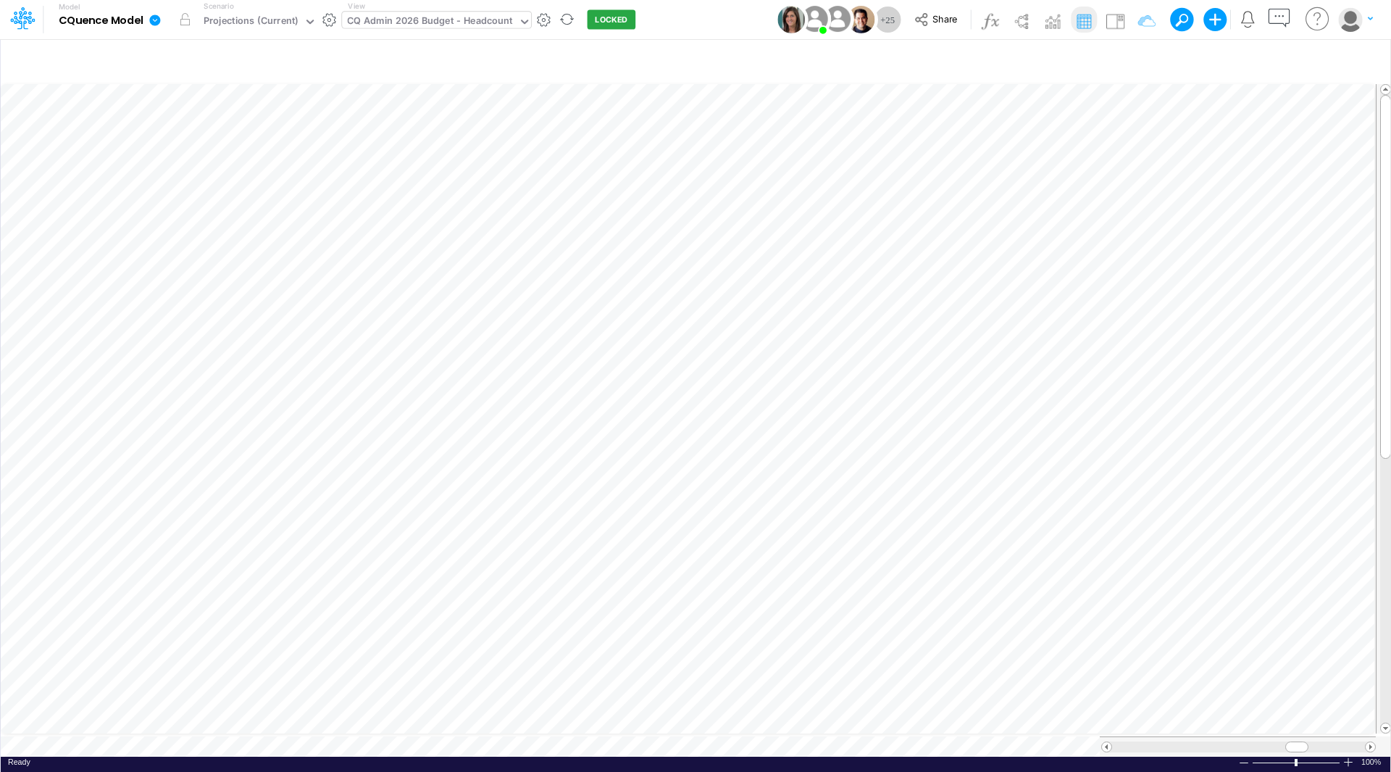
scroll to position [7, 1]
click at [352, 293] on span "Delete selected EmployeeV2" at bounding box center [394, 297] width 133 height 13
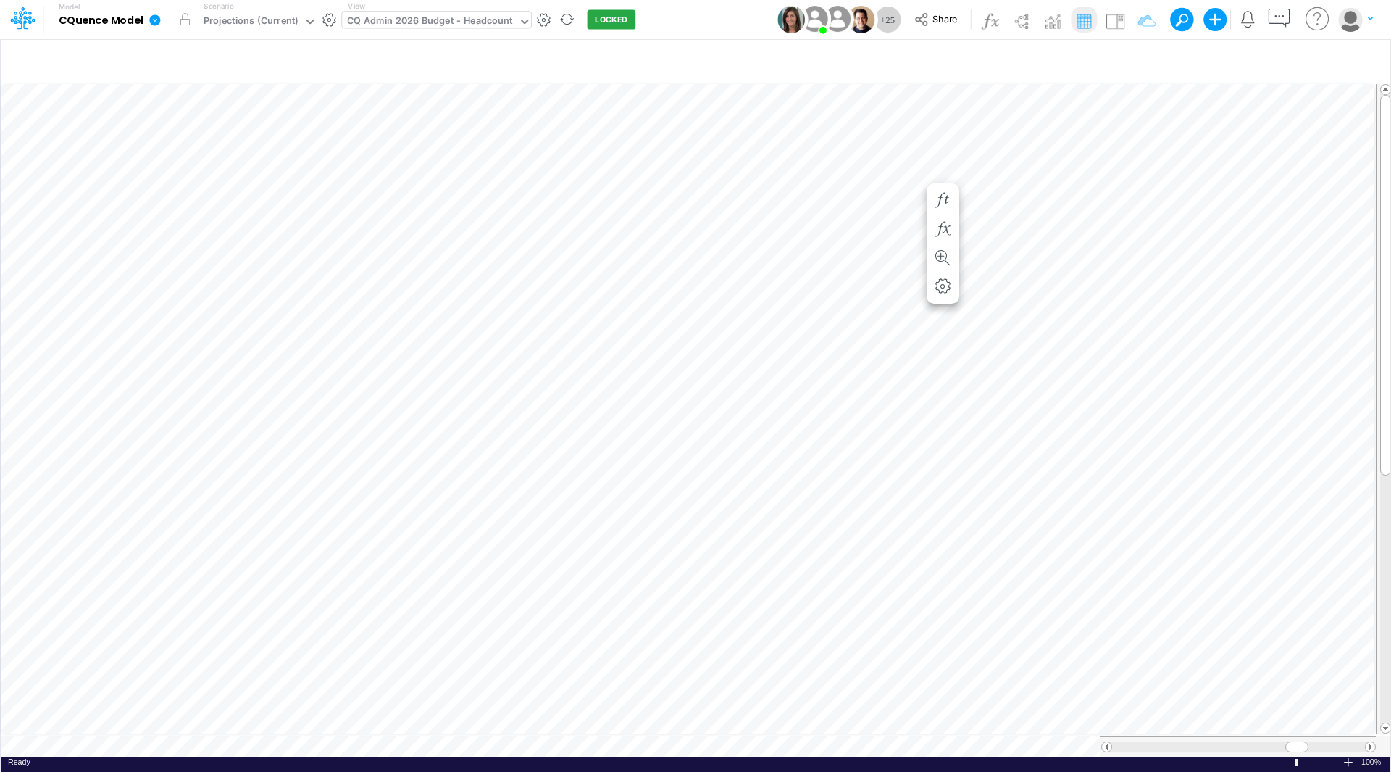
scroll to position [7, 1]
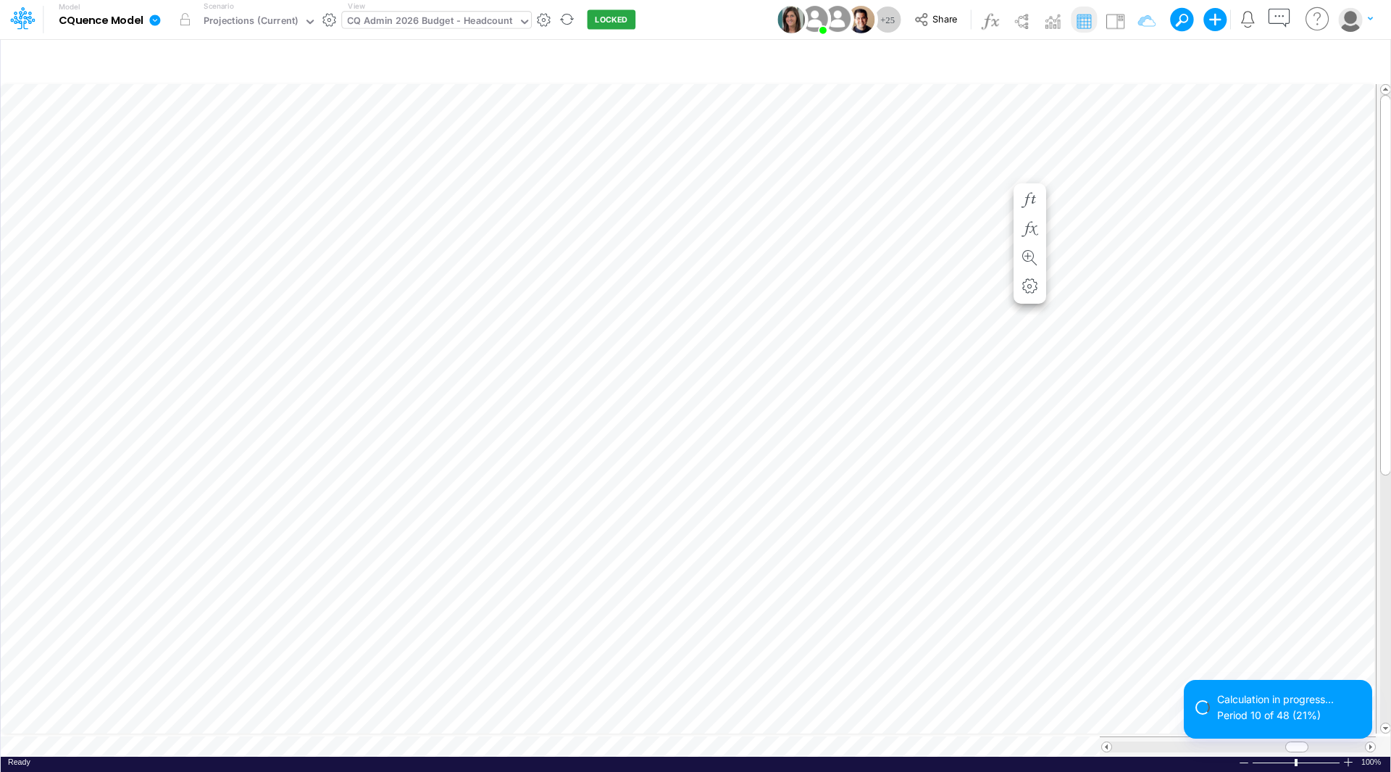
scroll to position [7, 1]
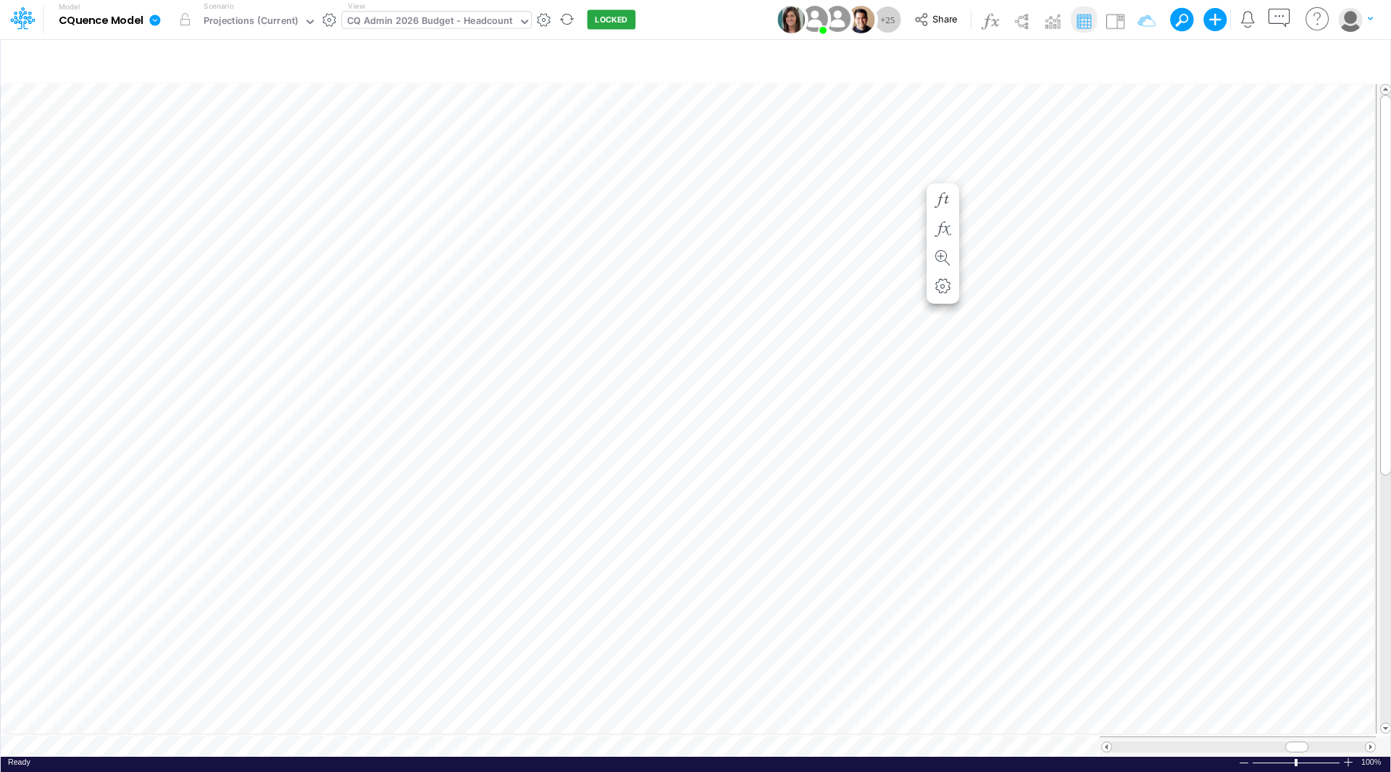
scroll to position [7, 1]
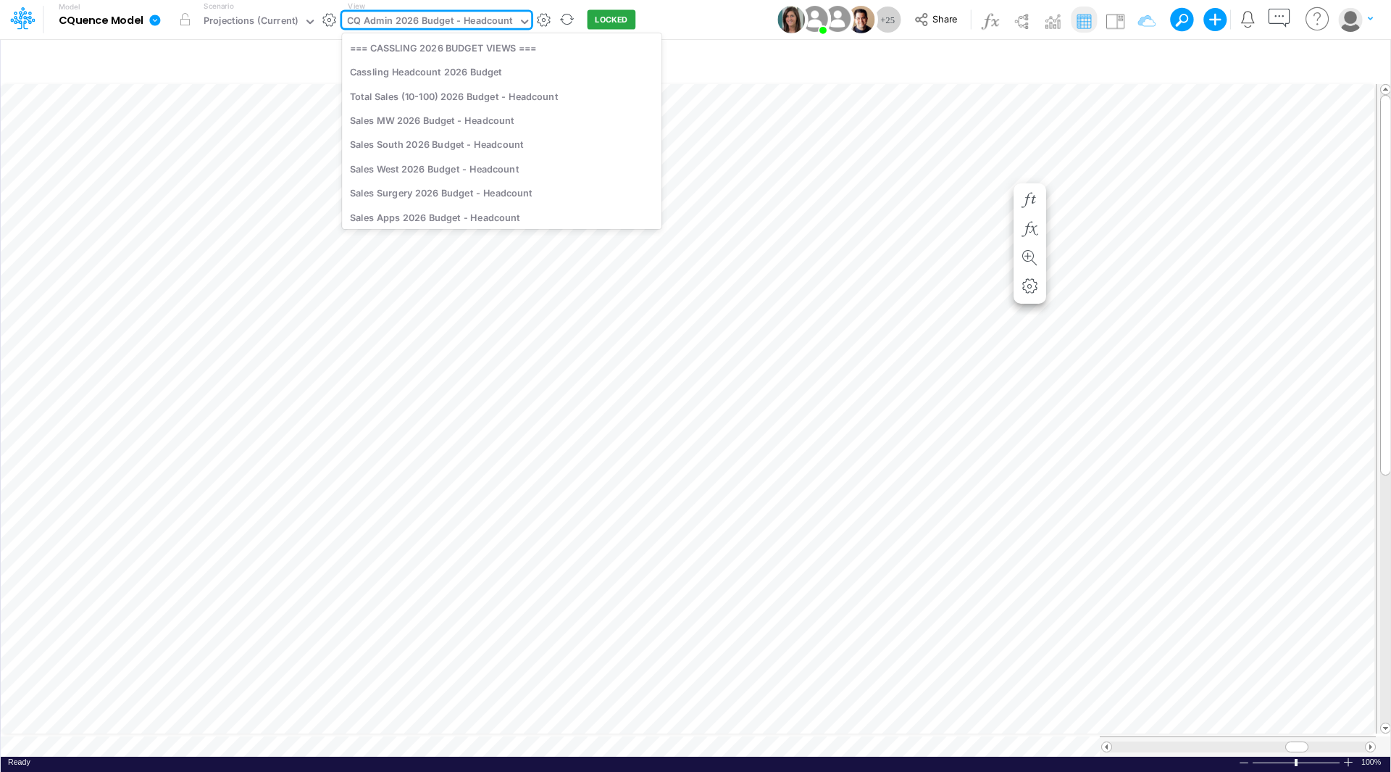
click at [417, 22] on div "CQ Admin 2026 Budget - Headcount" at bounding box center [430, 22] width 166 height 17
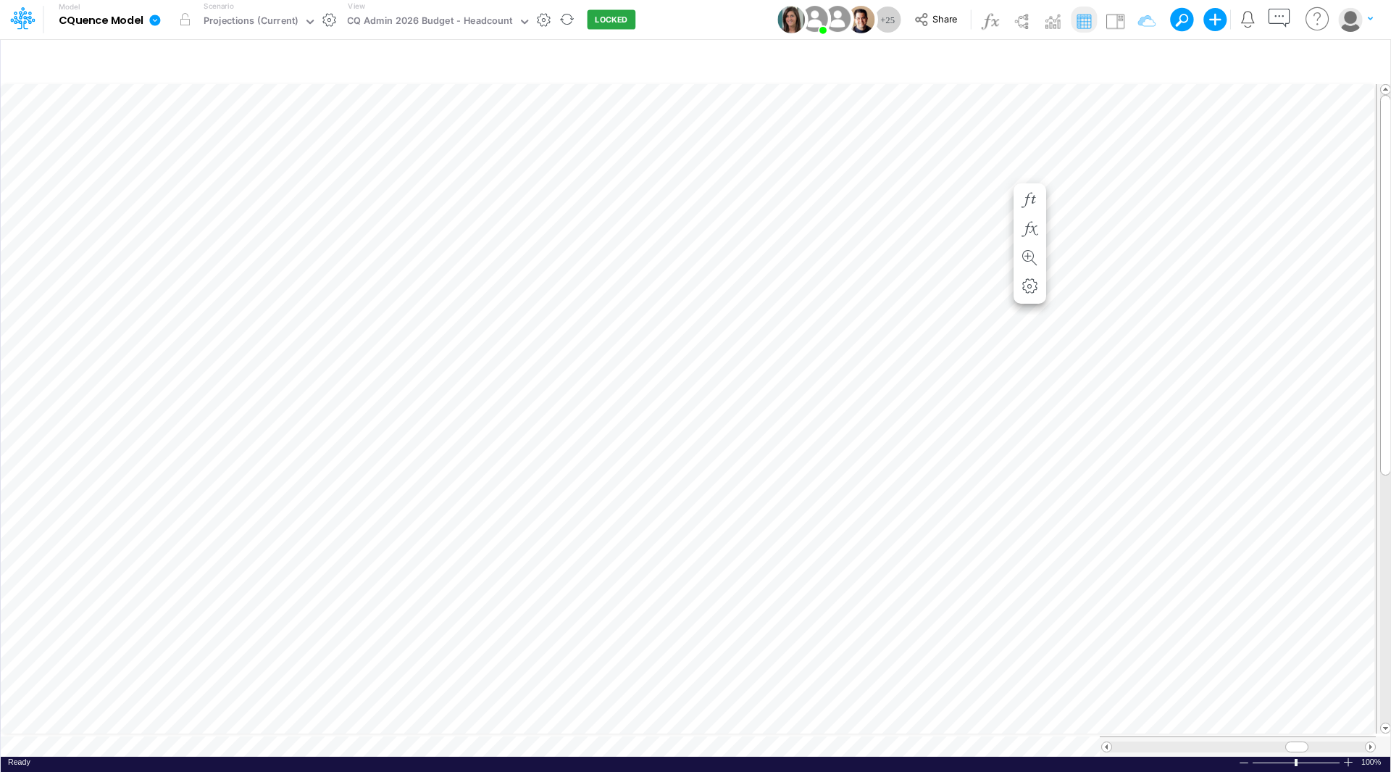
scroll to position [7, 1]
